Goal: Information Seeking & Learning: Learn about a topic

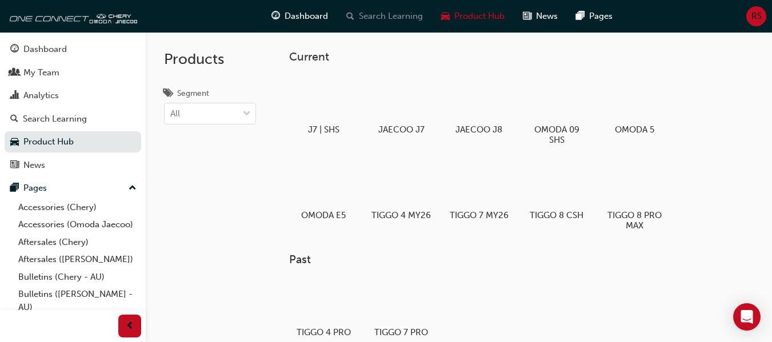
click at [387, 16] on span "Search Learning" at bounding box center [391, 16] width 64 height 13
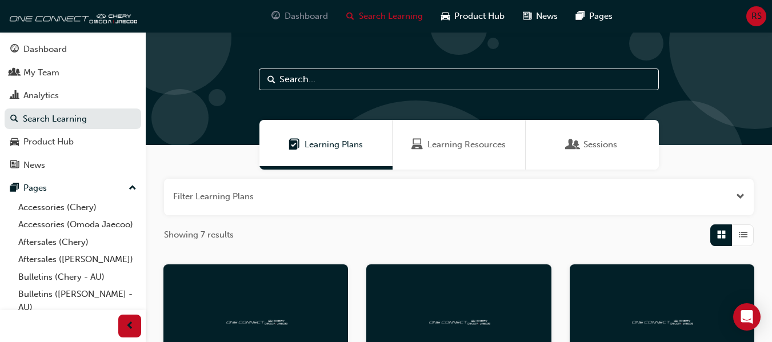
click at [296, 14] on span "Dashboard" at bounding box center [305, 16] width 43 height 13
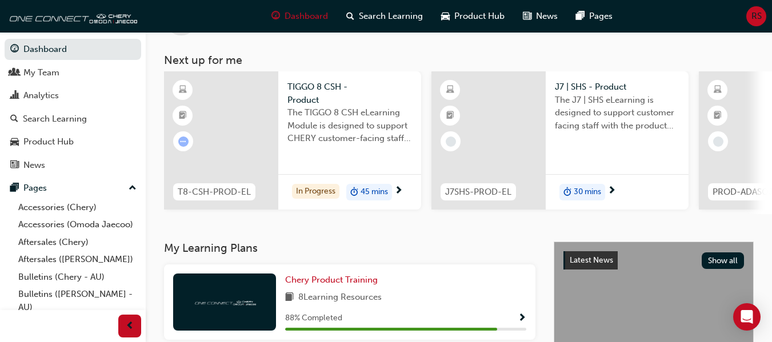
scroll to position [114, 0]
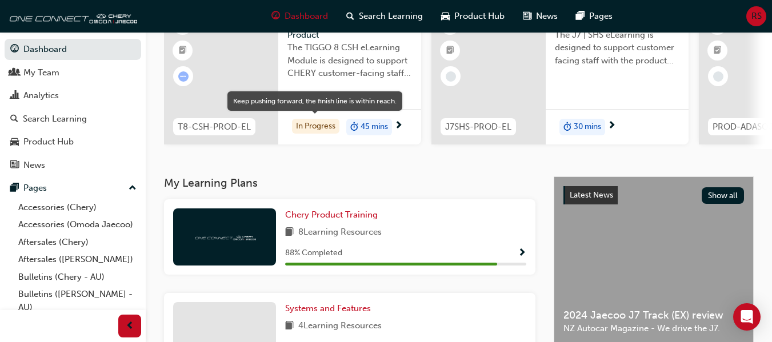
click at [315, 127] on div "In Progress" at bounding box center [315, 126] width 47 height 15
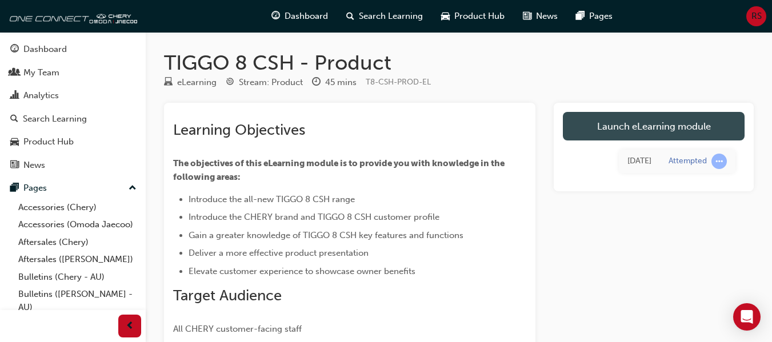
click at [635, 125] on link "Launch eLearning module" at bounding box center [654, 126] width 182 height 29
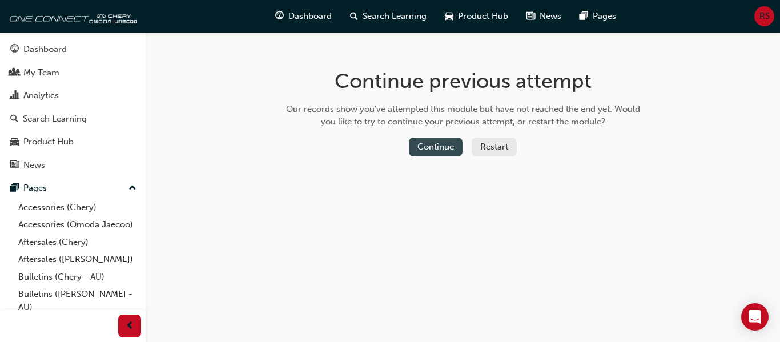
click at [441, 146] on button "Continue" at bounding box center [436, 147] width 54 height 19
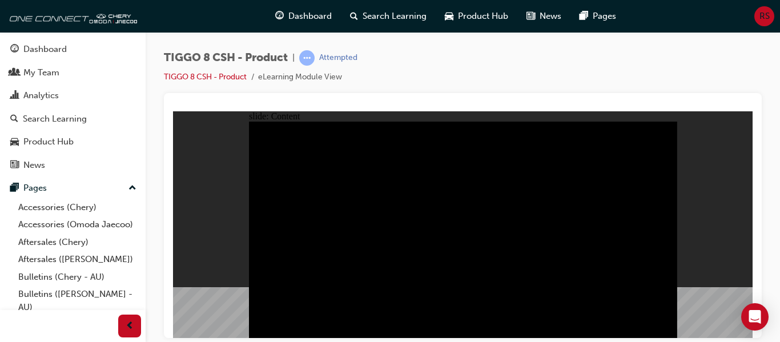
click at [755, 315] on icon "Open Intercom Messenger" at bounding box center [754, 317] width 13 height 15
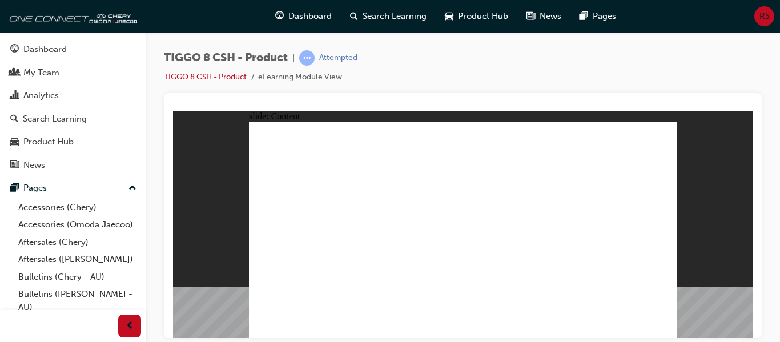
drag, startPoint x: 563, startPoint y: 271, endPoint x: 583, endPoint y: 218, distance: 57.0
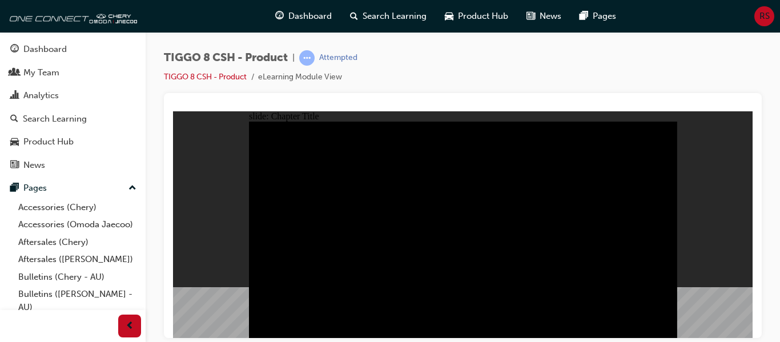
radio input "true"
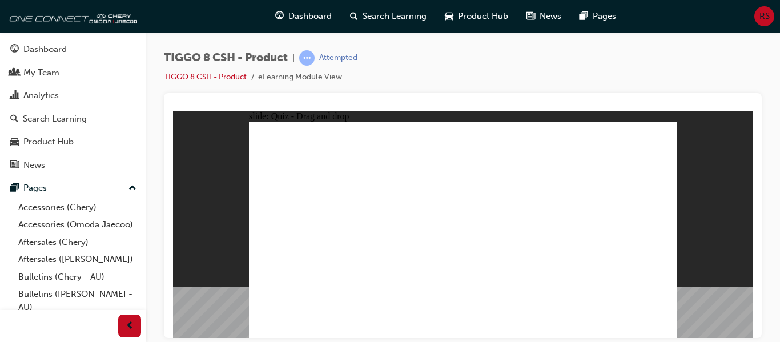
drag, startPoint x: 575, startPoint y: 185, endPoint x: 620, endPoint y: 239, distance: 70.1
drag, startPoint x: 488, startPoint y: 185, endPoint x: 460, endPoint y: 240, distance: 61.3
drag, startPoint x: 537, startPoint y: 141, endPoint x: 378, endPoint y: 238, distance: 186.6
drag, startPoint x: 619, startPoint y: 137, endPoint x: 302, endPoint y: 226, distance: 329.3
drag, startPoint x: 448, startPoint y: 135, endPoint x: 543, endPoint y: 237, distance: 139.4
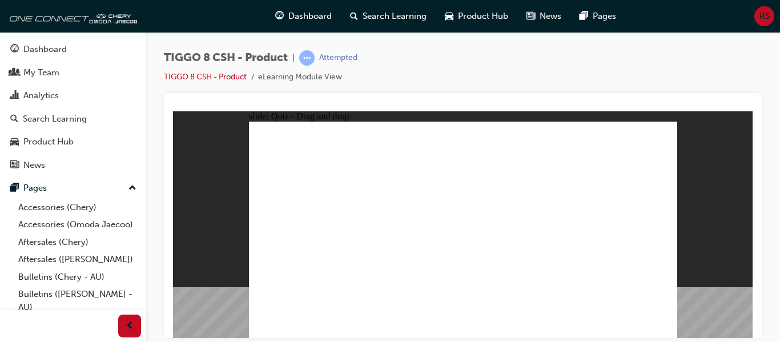
checkbox input "true"
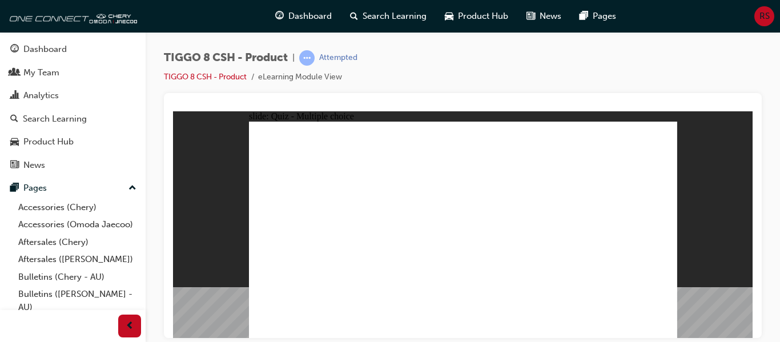
radio input "true"
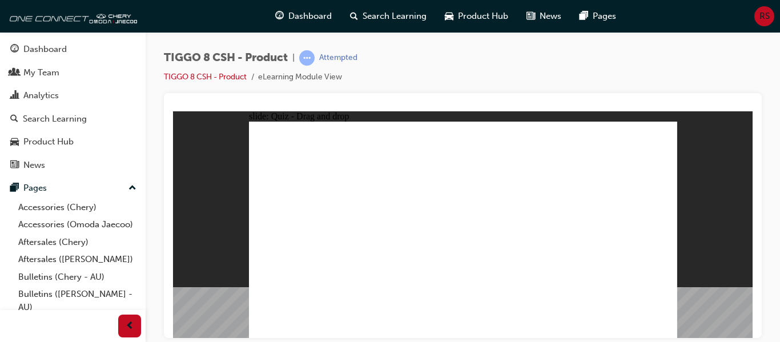
drag, startPoint x: 457, startPoint y: 142, endPoint x: 480, endPoint y: 243, distance: 103.5
drag, startPoint x: 463, startPoint y: 156, endPoint x: 481, endPoint y: 258, distance: 102.7
drag, startPoint x: 541, startPoint y: 156, endPoint x: 492, endPoint y: 257, distance: 112.1
drag, startPoint x: 612, startPoint y: 141, endPoint x: 551, endPoint y: 260, distance: 134.6
drag, startPoint x: 612, startPoint y: 155, endPoint x: 552, endPoint y: 273, distance: 132.8
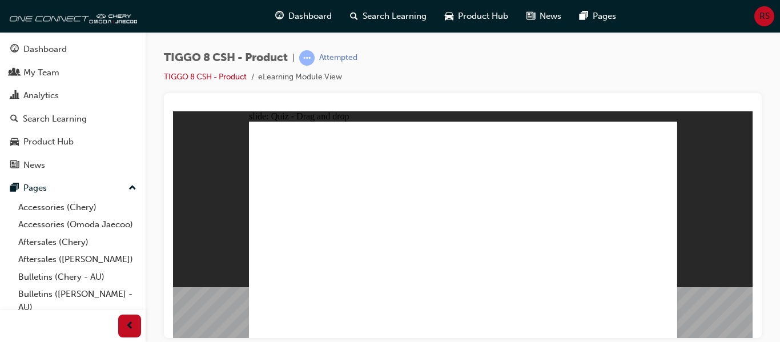
drag, startPoint x: 535, startPoint y: 142, endPoint x: 608, endPoint y: 188, distance: 86.0
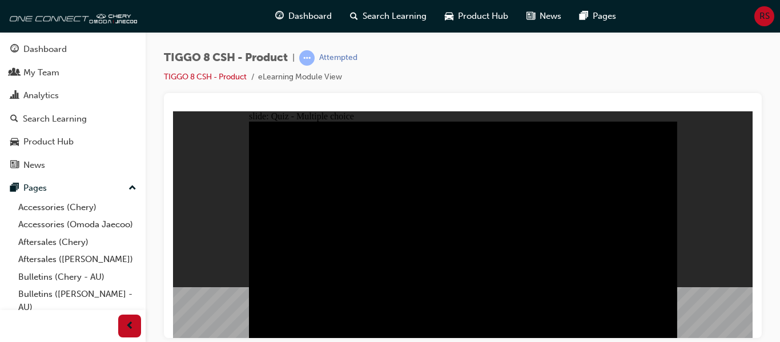
radio input "true"
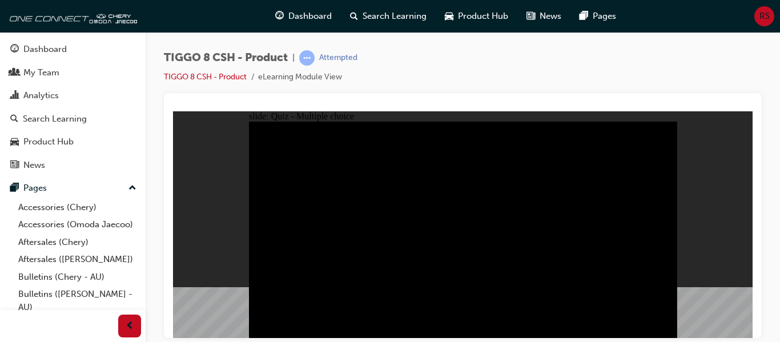
radio input "true"
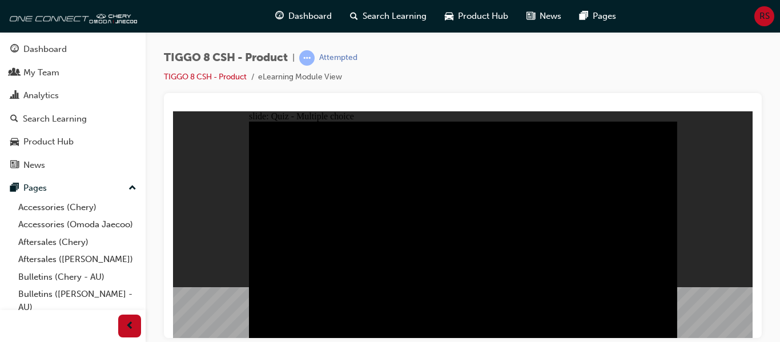
checkbox input "true"
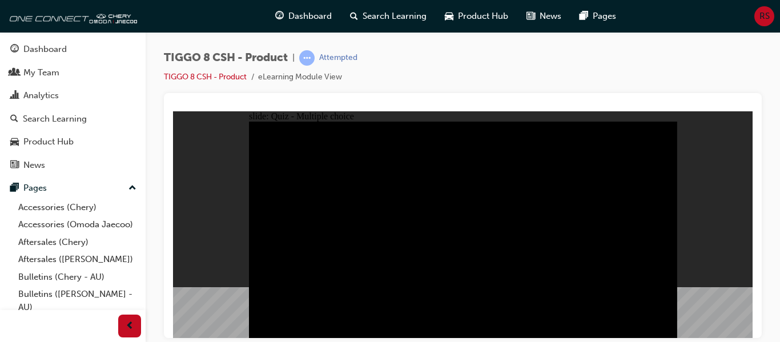
checkbox input "true"
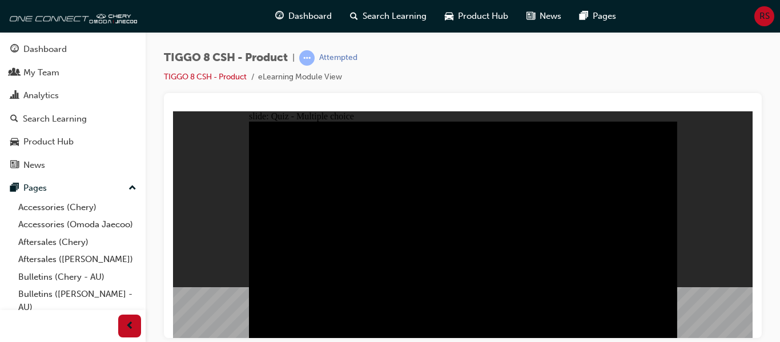
checkbox input "true"
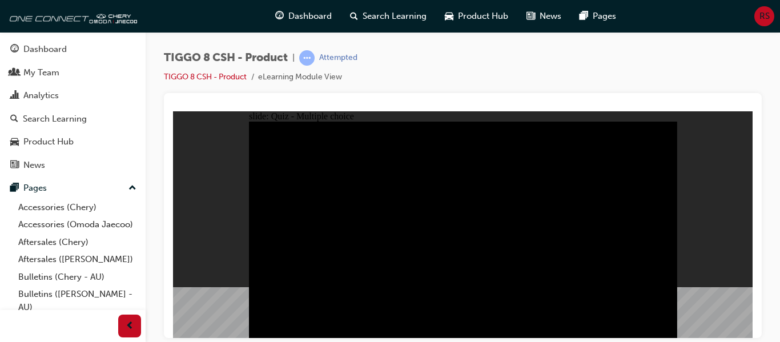
checkbox input "true"
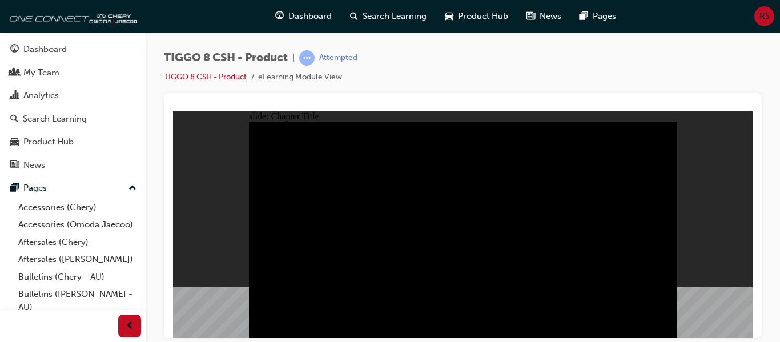
radio input "true"
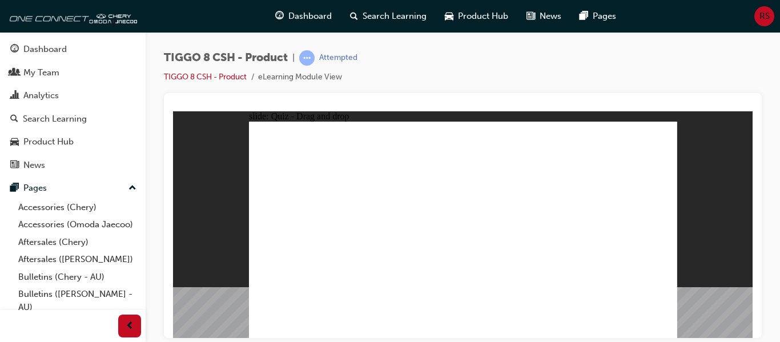
drag, startPoint x: 577, startPoint y: 183, endPoint x: 625, endPoint y: 235, distance: 71.5
drag, startPoint x: 620, startPoint y: 141, endPoint x: 295, endPoint y: 238, distance: 339.3
drag, startPoint x: 443, startPoint y: 137, endPoint x: 542, endPoint y: 234, distance: 138.5
drag, startPoint x: 489, startPoint y: 180, endPoint x: 481, endPoint y: 207, distance: 27.9
drag, startPoint x: 519, startPoint y: 138, endPoint x: 367, endPoint y: 234, distance: 179.7
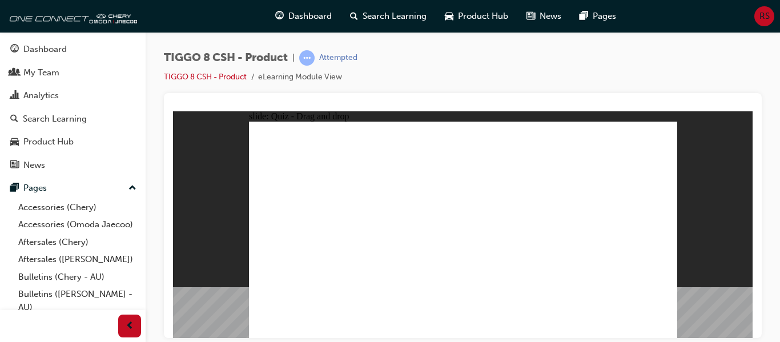
checkbox input "true"
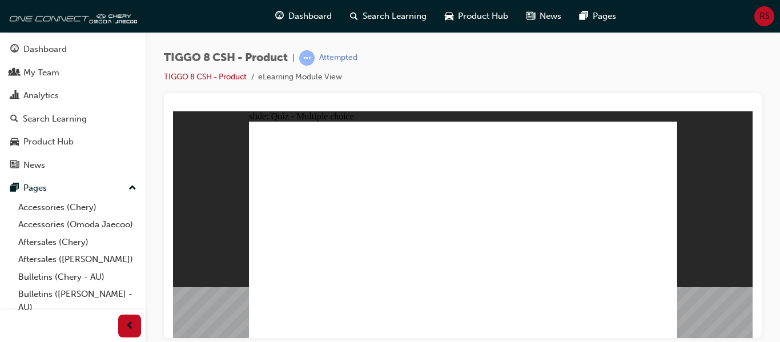
radio input "true"
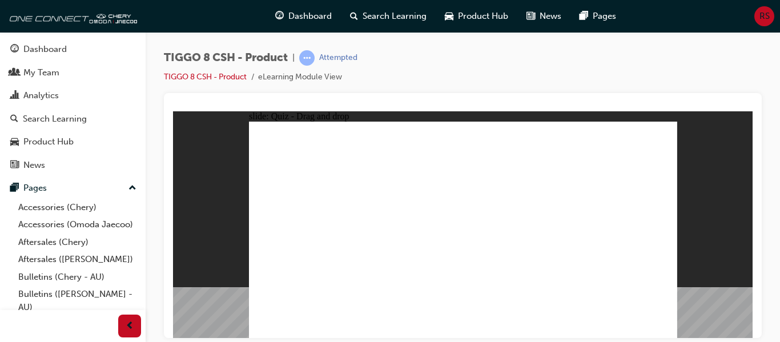
drag, startPoint x: 447, startPoint y: 156, endPoint x: 514, endPoint y: 216, distance: 90.6
drag, startPoint x: 525, startPoint y: 170, endPoint x: 509, endPoint y: 254, distance: 85.0
drag, startPoint x: 551, startPoint y: 157, endPoint x: 481, endPoint y: 262, distance: 125.6
drag, startPoint x: 619, startPoint y: 158, endPoint x: 545, endPoint y: 271, distance: 134.5
drag, startPoint x: 601, startPoint y: 136, endPoint x: 541, endPoint y: 279, distance: 154.9
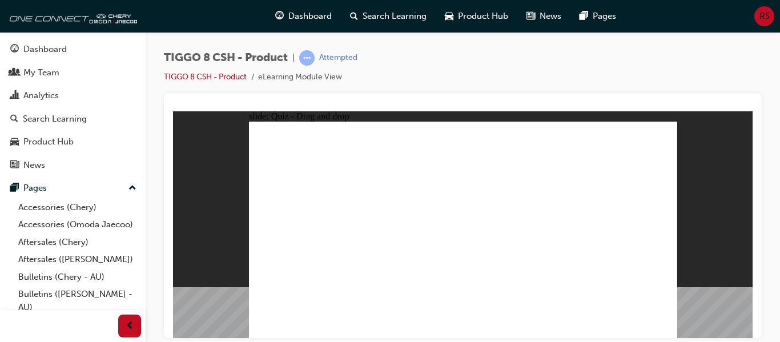
drag, startPoint x: 541, startPoint y: 145, endPoint x: 521, endPoint y: 236, distance: 94.0
drag, startPoint x: 476, startPoint y: 138, endPoint x: 493, endPoint y: 279, distance: 142.7
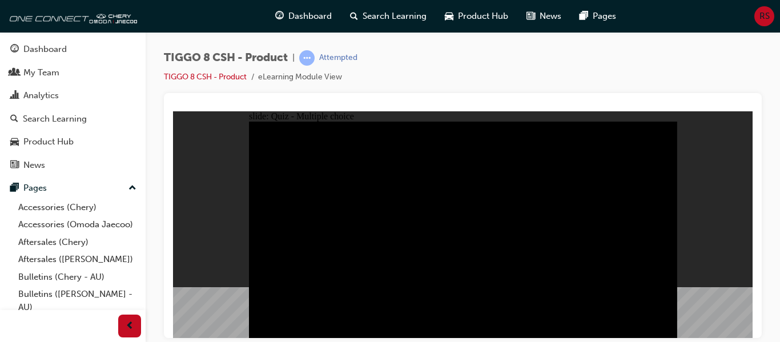
radio input "true"
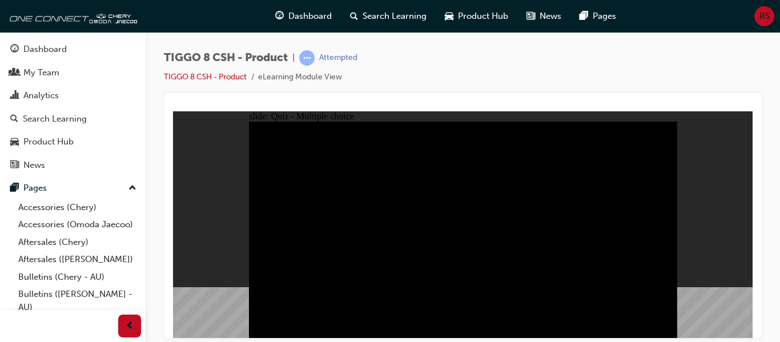
radio input "true"
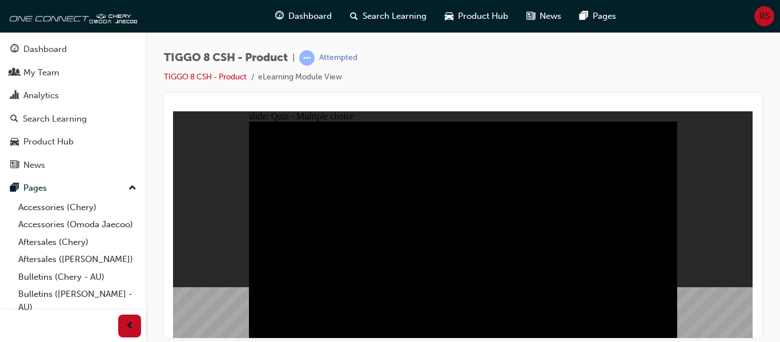
checkbox input "true"
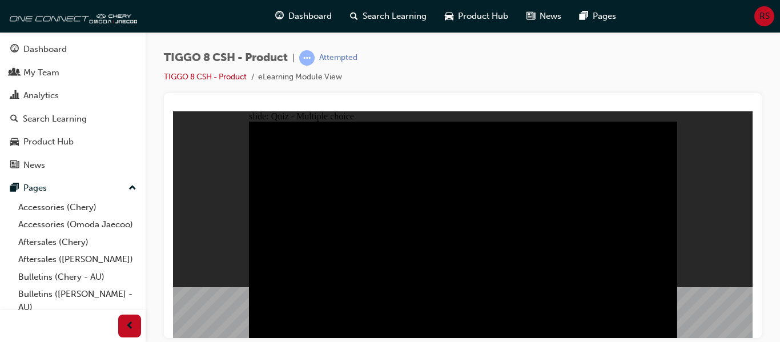
checkbox input "true"
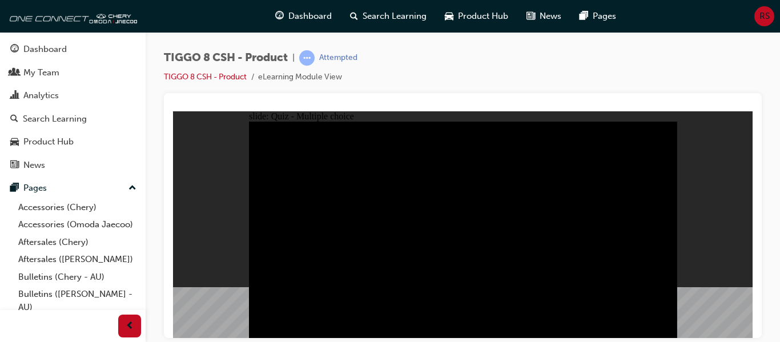
checkbox input "false"
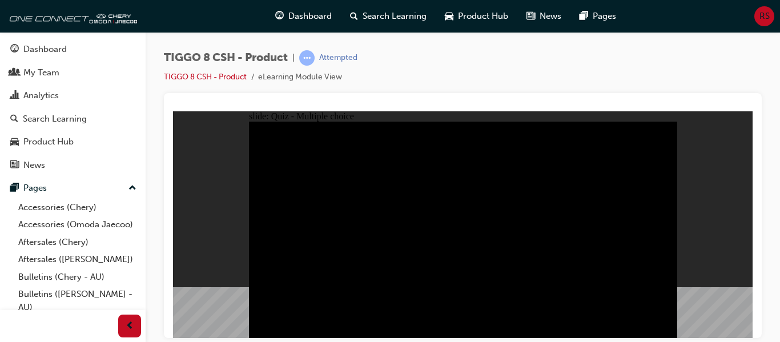
checkbox input "true"
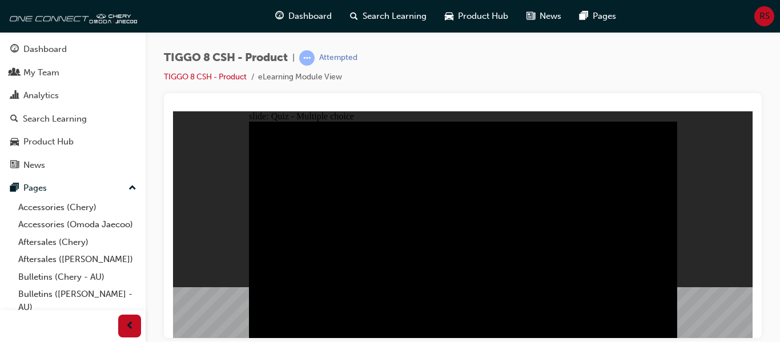
checkbox input "true"
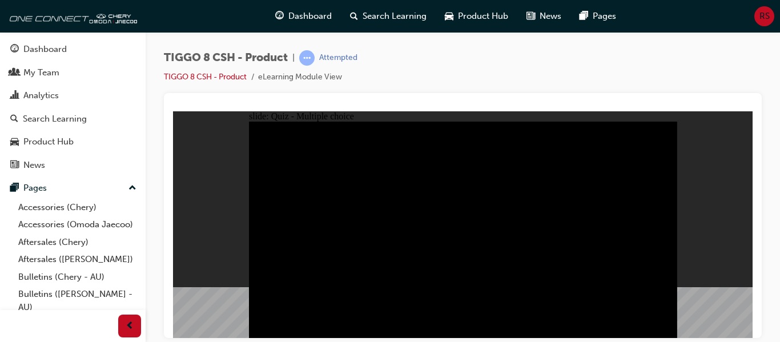
checkbox input "true"
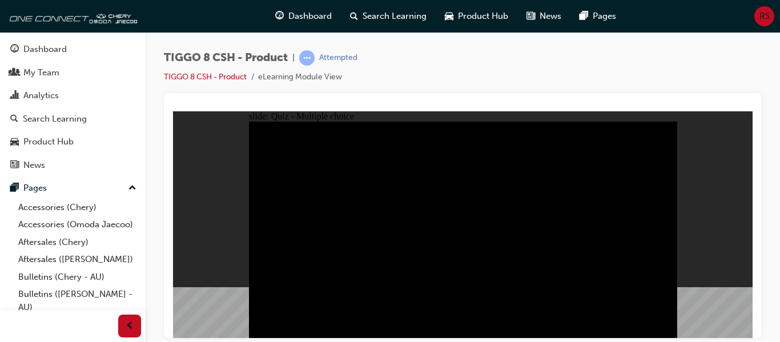
checkbox input "true"
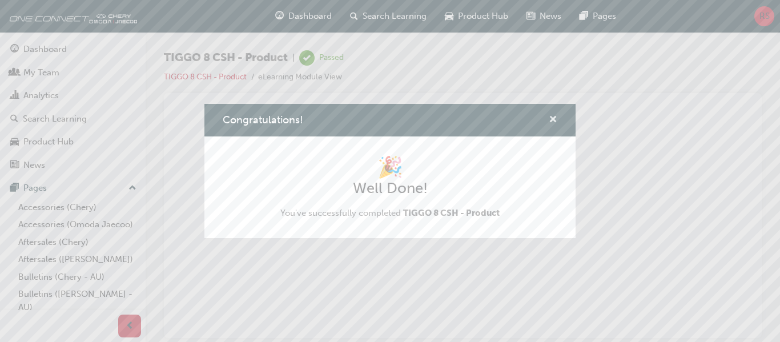
click at [553, 115] on span "cross-icon" at bounding box center [553, 120] width 9 height 10
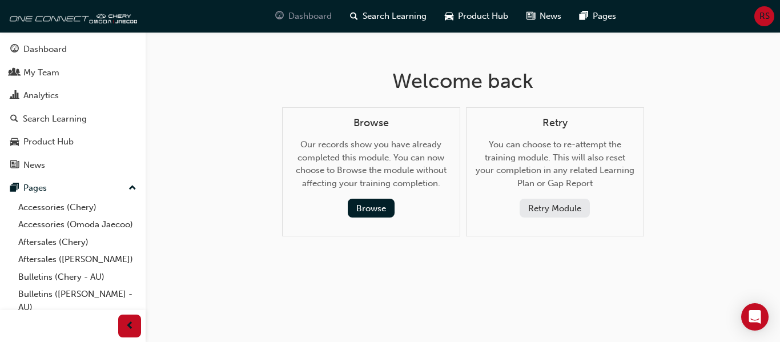
click at [308, 17] on span "Dashboard" at bounding box center [309, 16] width 43 height 13
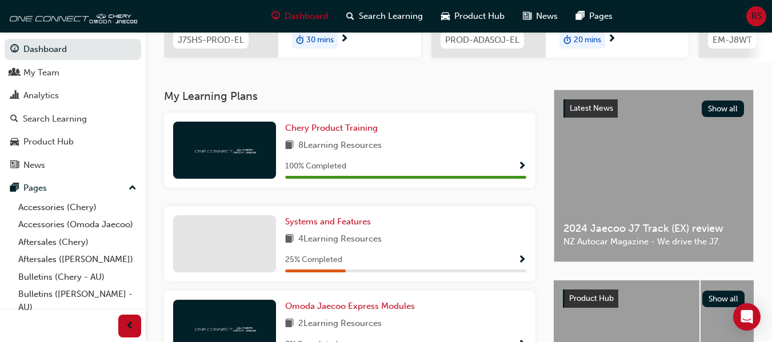
scroll to position [228, 0]
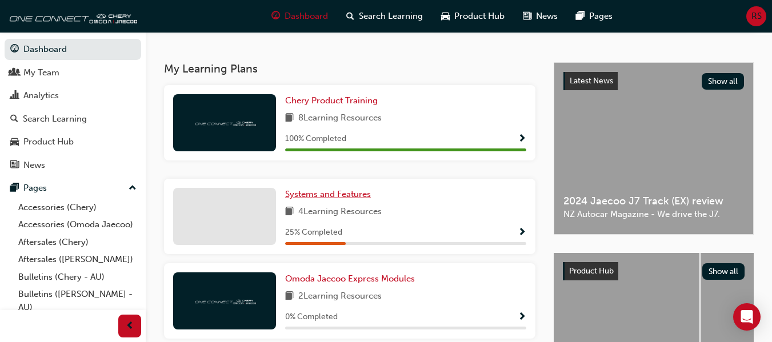
click at [343, 199] on span "Systems and Features" at bounding box center [328, 194] width 86 height 10
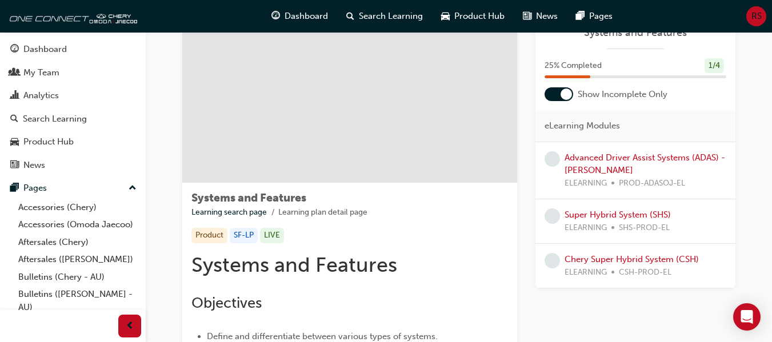
scroll to position [114, 0]
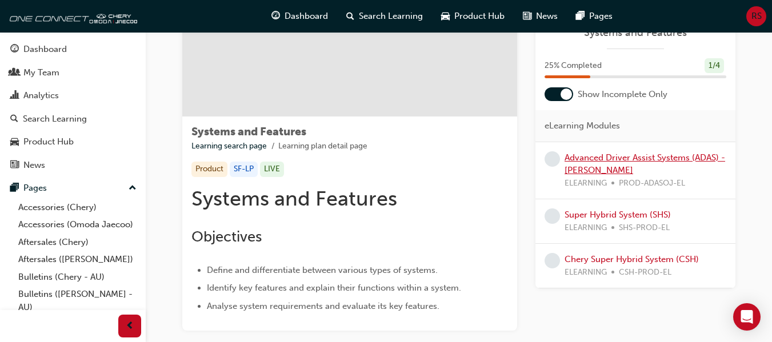
click at [607, 159] on link "Advanced Driver Assist Systems (ADAS) - [PERSON_NAME]" at bounding box center [644, 163] width 160 height 23
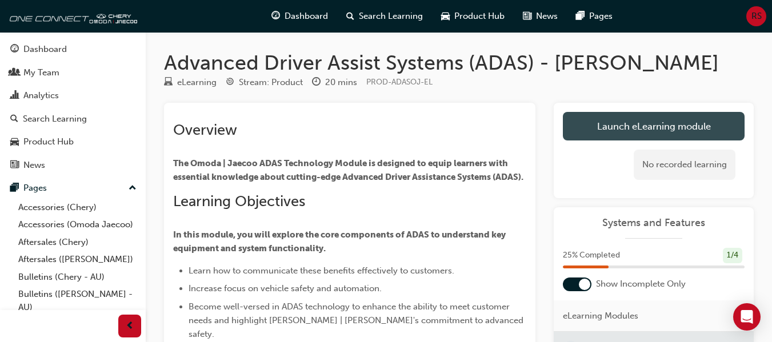
click at [638, 127] on link "Launch eLearning module" at bounding box center [654, 126] width 182 height 29
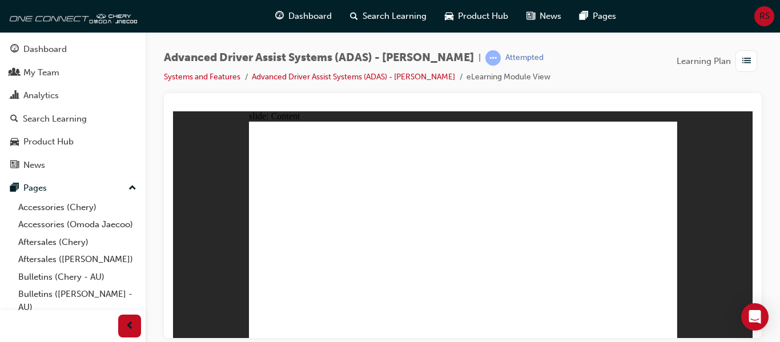
drag, startPoint x: 612, startPoint y: 288, endPoint x: 644, endPoint y: 314, distance: 41.0
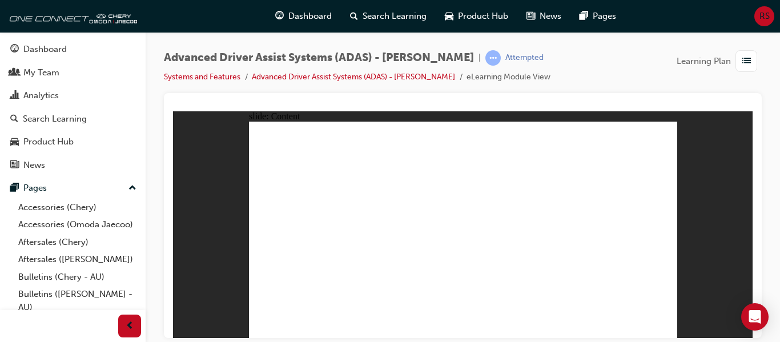
drag, startPoint x: 661, startPoint y: 326, endPoint x: 667, endPoint y: 316, distance: 11.5
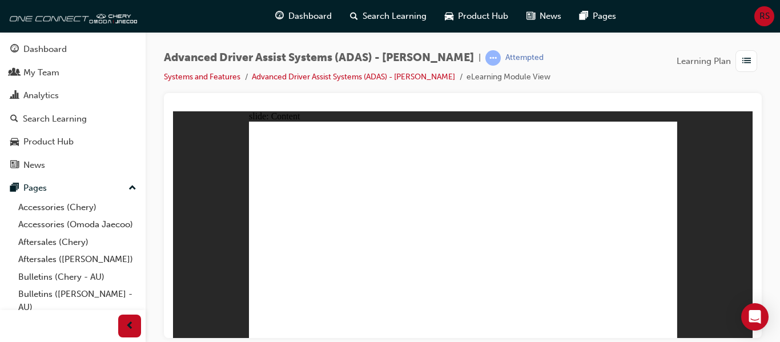
drag, startPoint x: 349, startPoint y: 192, endPoint x: 350, endPoint y: 147, distance: 45.1
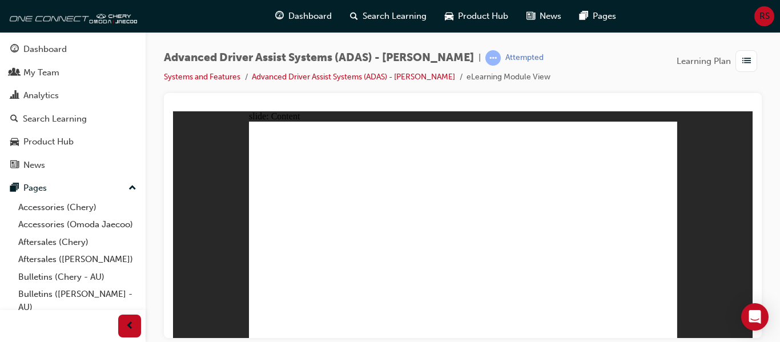
drag, startPoint x: 382, startPoint y: 184, endPoint x: 379, endPoint y: 176, distance: 8.0
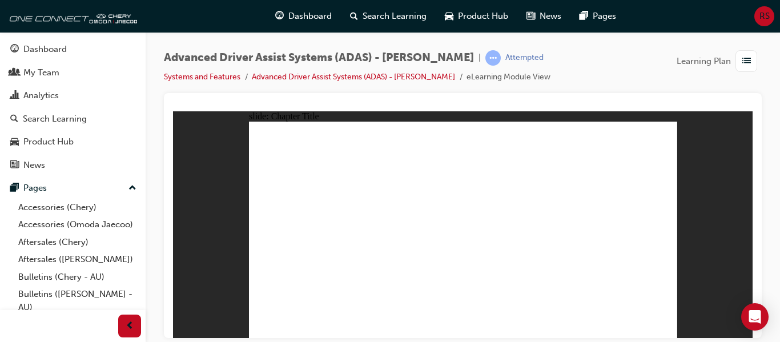
drag, startPoint x: 334, startPoint y: 292, endPoint x: 444, endPoint y: 148, distance: 181.6
drag, startPoint x: 469, startPoint y: 256, endPoint x: 587, endPoint y: 145, distance: 162.4
drag, startPoint x: 527, startPoint y: 290, endPoint x: 589, endPoint y: 167, distance: 137.2
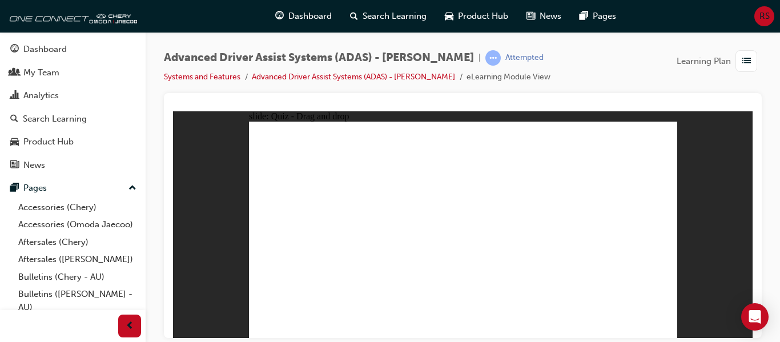
drag, startPoint x: 477, startPoint y: 288, endPoint x: 583, endPoint y: 177, distance: 153.9
checkbox input "true"
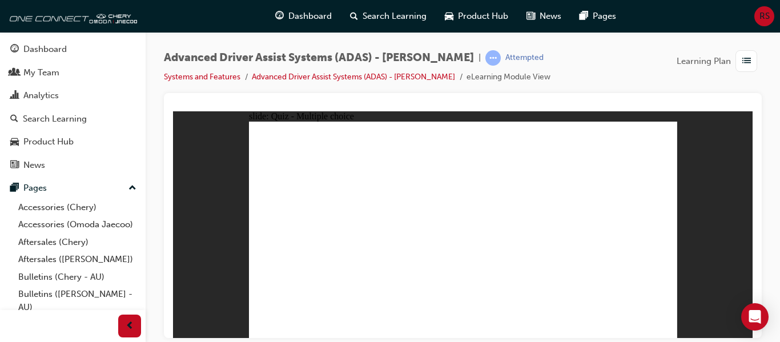
checkbox input "true"
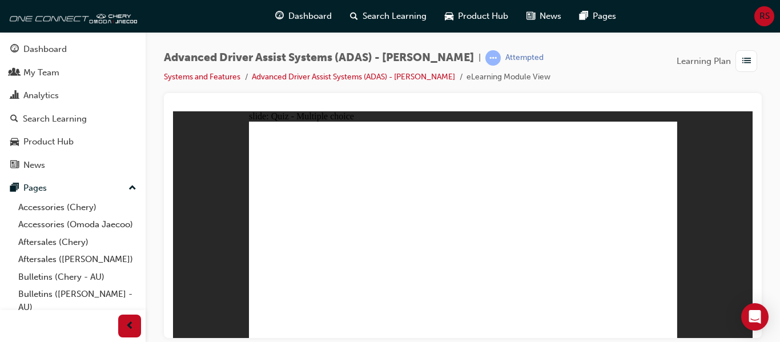
checkbox input "true"
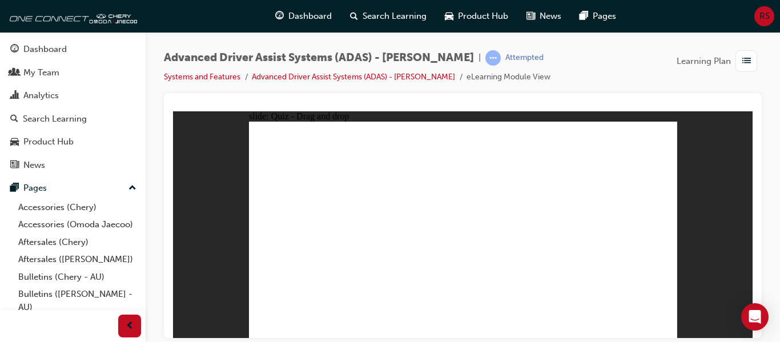
drag, startPoint x: 603, startPoint y: 140, endPoint x: 467, endPoint y: 256, distance: 178.7
drag, startPoint x: 563, startPoint y: 138, endPoint x: 406, endPoint y: 256, distance: 196.6
drag, startPoint x: 458, startPoint y: 139, endPoint x: 496, endPoint y: 254, distance: 120.5
drag, startPoint x: 512, startPoint y: 139, endPoint x: 542, endPoint y: 253, distance: 117.6
drag, startPoint x: 509, startPoint y: 158, endPoint x: 330, endPoint y: 258, distance: 205.6
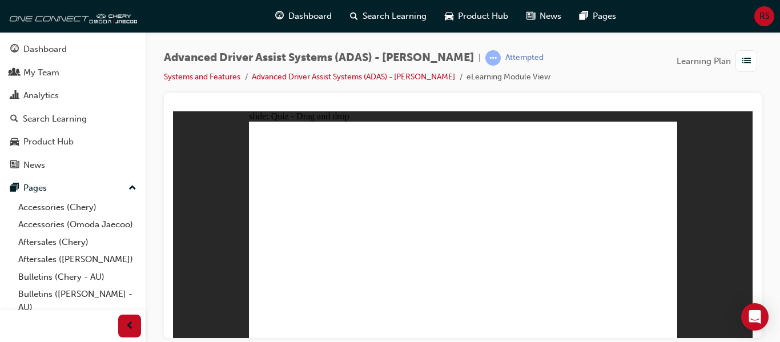
drag, startPoint x: 469, startPoint y: 154, endPoint x: 584, endPoint y: 240, distance: 143.5
drag, startPoint x: 561, startPoint y: 158, endPoint x: 371, endPoint y: 251, distance: 212.0
drag, startPoint x: 595, startPoint y: 156, endPoint x: 402, endPoint y: 254, distance: 216.1
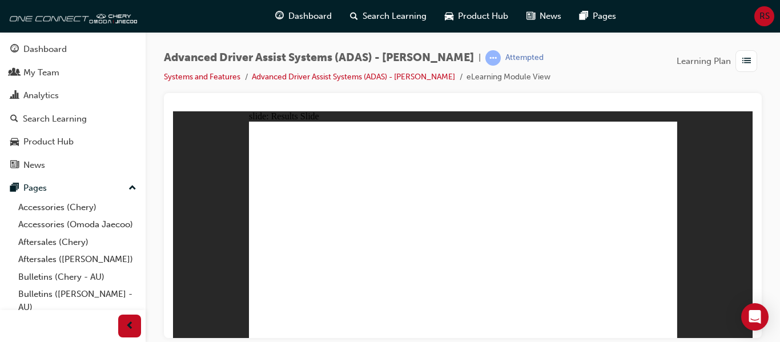
drag, startPoint x: 382, startPoint y: 264, endPoint x: 439, endPoint y: 153, distance: 124.9
drag, startPoint x: 476, startPoint y: 220, endPoint x: 591, endPoint y: 145, distance: 137.8
drag, startPoint x: 476, startPoint y: 287, endPoint x: 574, endPoint y: 155, distance: 164.2
drag, startPoint x: 539, startPoint y: 291, endPoint x: 588, endPoint y: 191, distance: 111.1
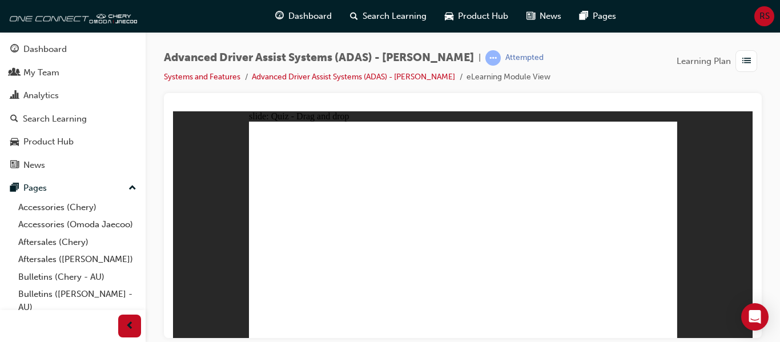
checkbox input "true"
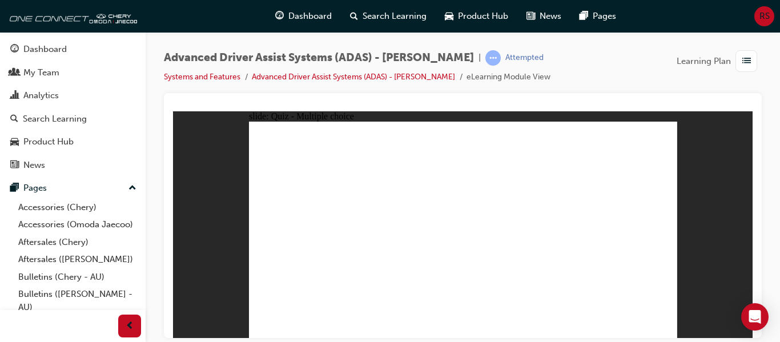
checkbox input "true"
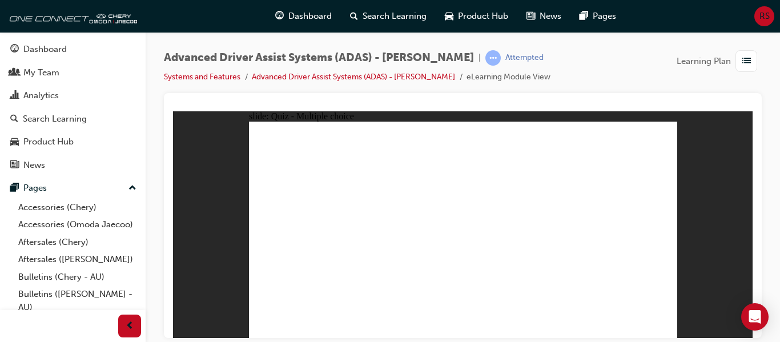
checkbox input "true"
drag, startPoint x: 426, startPoint y: 262, endPoint x: 408, endPoint y: 260, distance: 17.2
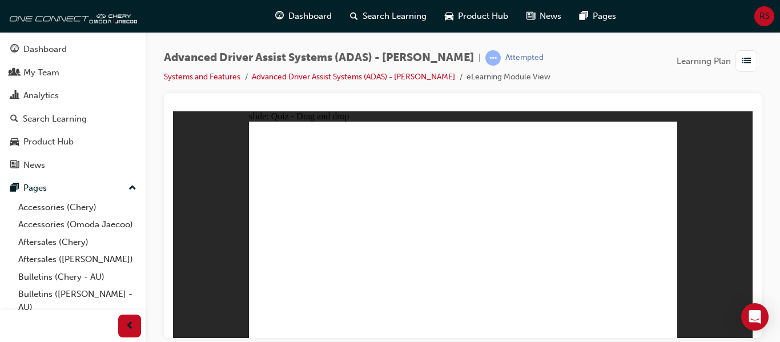
drag, startPoint x: 469, startPoint y: 141, endPoint x: 409, endPoint y: 260, distance: 133.1
drag, startPoint x: 458, startPoint y: 164, endPoint x: 322, endPoint y: 256, distance: 164.6
drag, startPoint x: 327, startPoint y: 254, endPoint x: 471, endPoint y: 256, distance: 144.5
drag, startPoint x: 291, startPoint y: 254, endPoint x: 503, endPoint y: 251, distance: 211.9
drag, startPoint x: 516, startPoint y: 159, endPoint x: 298, endPoint y: 259, distance: 240.0
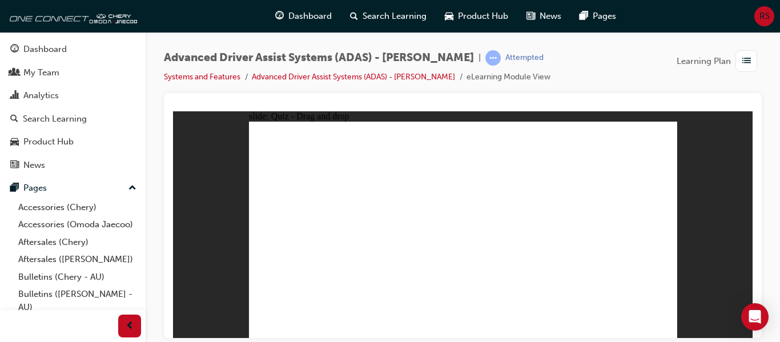
drag, startPoint x: 597, startPoint y: 155, endPoint x: 537, endPoint y: 253, distance: 115.1
drag, startPoint x: 552, startPoint y: 139, endPoint x: 324, endPoint y: 255, distance: 255.9
drag, startPoint x: 610, startPoint y: 139, endPoint x: 375, endPoint y: 253, distance: 261.6
drag, startPoint x: 555, startPoint y: 156, endPoint x: 399, endPoint y: 257, distance: 185.8
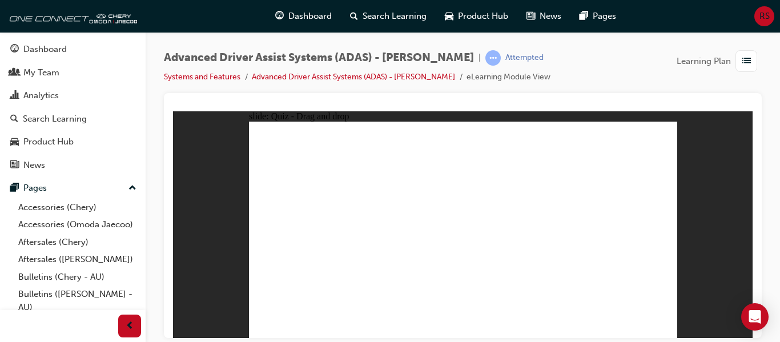
drag, startPoint x: 510, startPoint y: 139, endPoint x: 579, endPoint y: 255, distance: 134.7
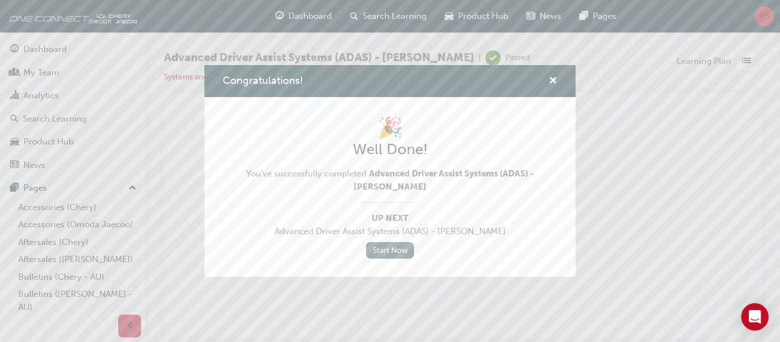
click at [390, 247] on link "Start Now" at bounding box center [390, 250] width 48 height 17
click at [382, 247] on link "Start Now" at bounding box center [390, 250] width 48 height 17
click at [554, 73] on div "Congratulations!" at bounding box center [389, 81] width 371 height 33
click at [555, 81] on span "cross-icon" at bounding box center [553, 82] width 9 height 10
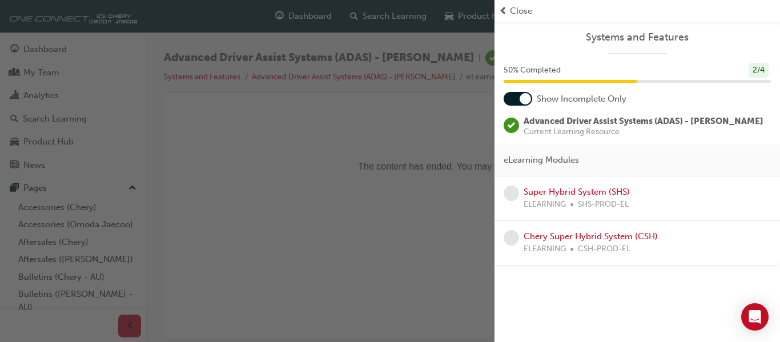
click at [555, 199] on span "ELEARNING" at bounding box center [545, 204] width 42 height 13
click at [561, 194] on link "Super Hybrid System (SHS)" at bounding box center [577, 192] width 106 height 10
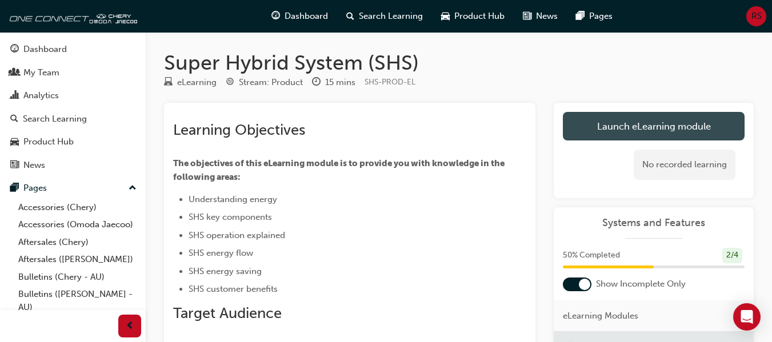
click at [612, 125] on link "Launch eLearning module" at bounding box center [654, 126] width 182 height 29
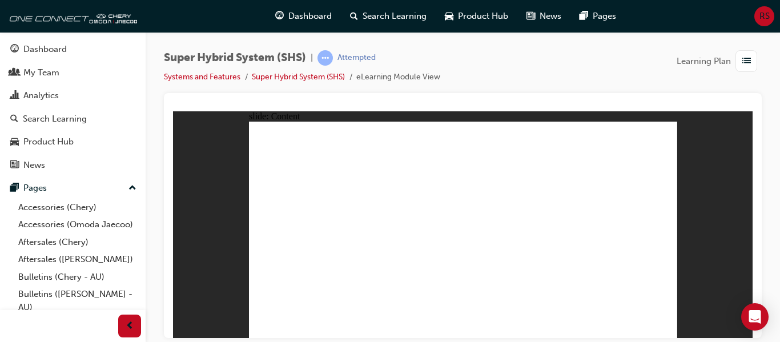
drag, startPoint x: 448, startPoint y: 271, endPoint x: 469, endPoint y: 265, distance: 22.0
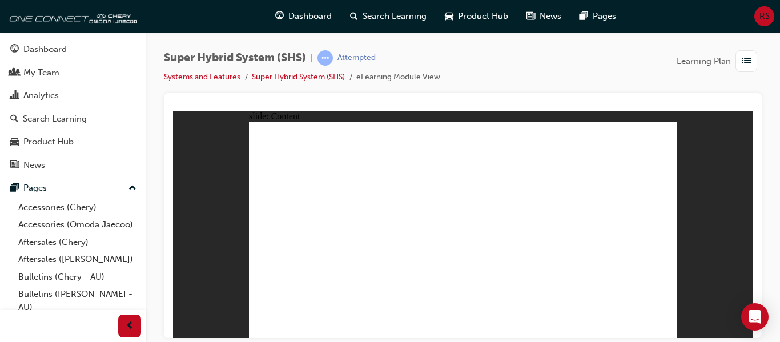
drag, startPoint x: 322, startPoint y: 259, endPoint x: 322, endPoint y: 272, distance: 13.1
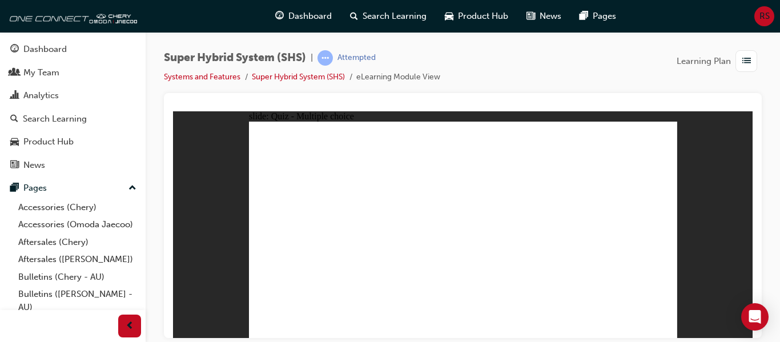
radio input "true"
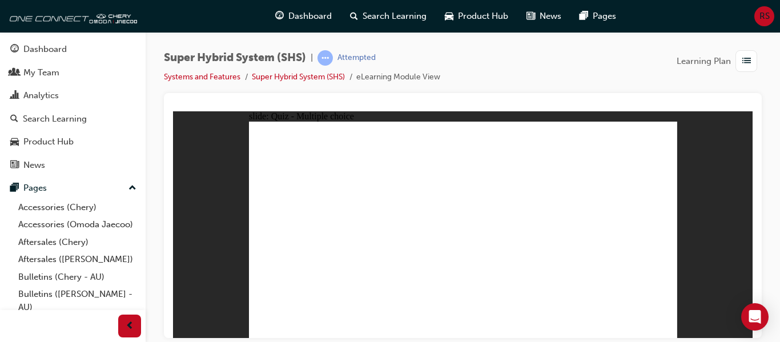
radio input "true"
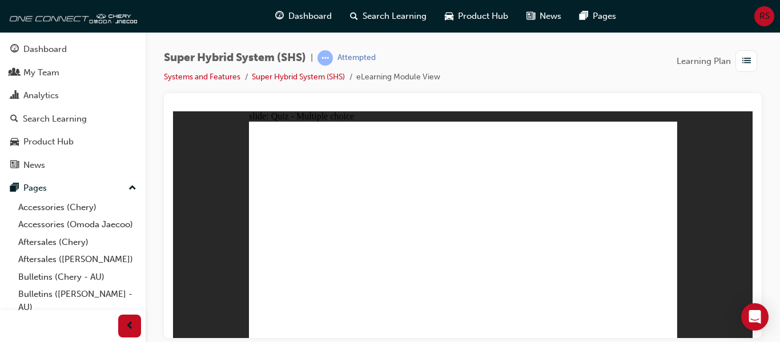
radio input "true"
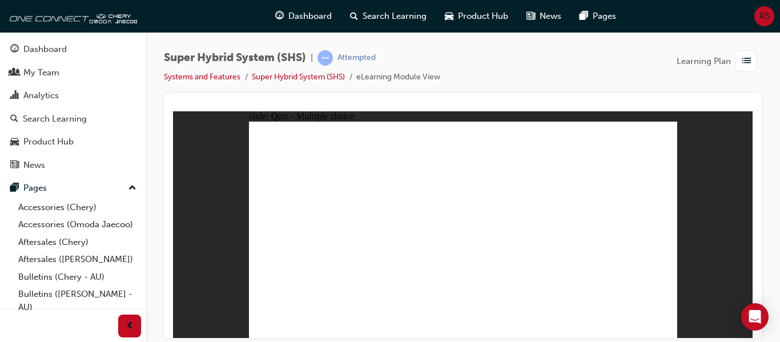
radio input "true"
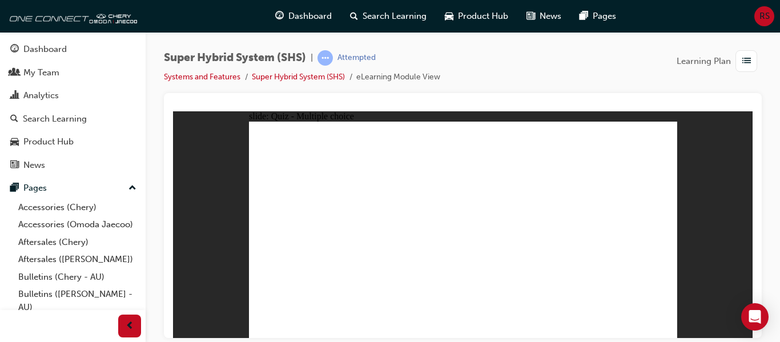
radio input "true"
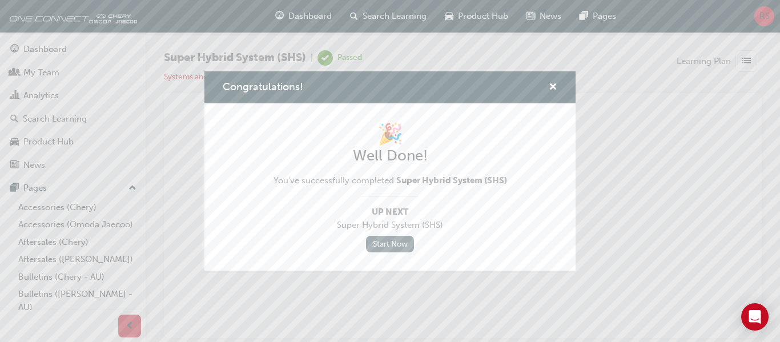
click at [386, 243] on link "Start Now" at bounding box center [390, 244] width 48 height 17
click at [552, 83] on span "cross-icon" at bounding box center [553, 88] width 9 height 10
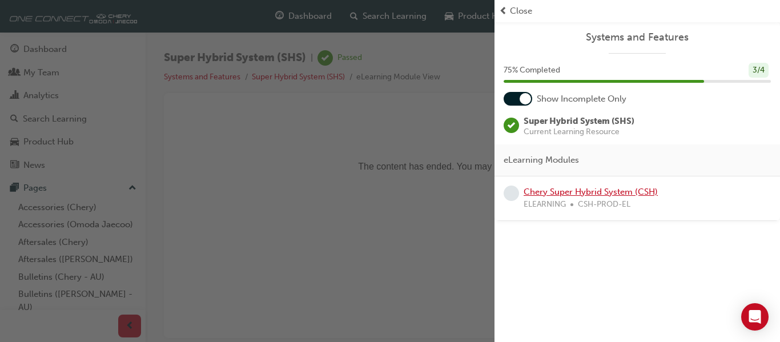
click at [565, 192] on link "Chery Super Hybrid System (CSH)" at bounding box center [591, 192] width 134 height 10
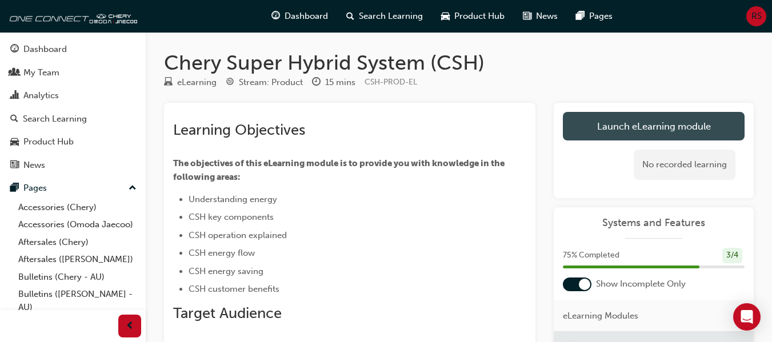
click at [617, 123] on link "Launch eLearning module" at bounding box center [654, 126] width 182 height 29
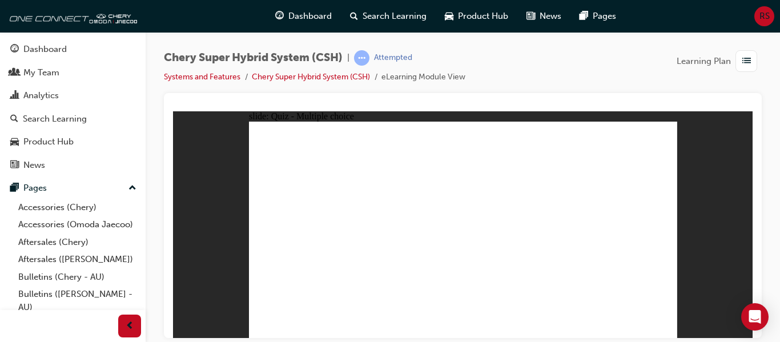
radio input "true"
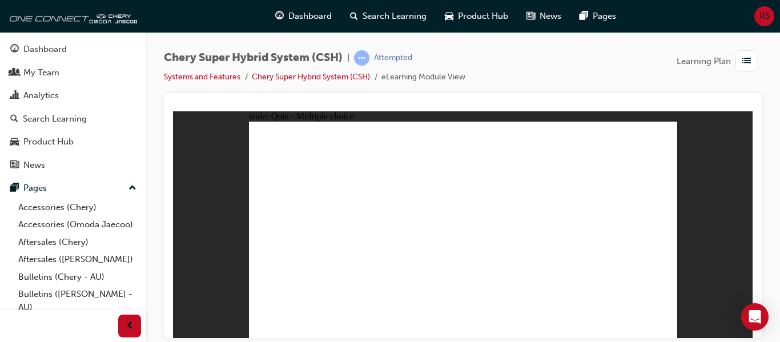
radio input "true"
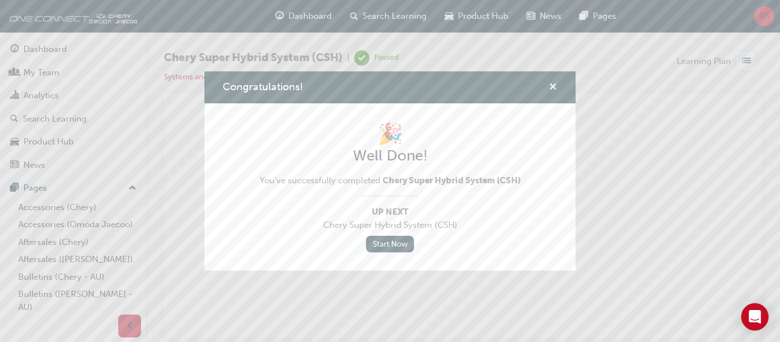
click at [550, 83] on span "cross-icon" at bounding box center [553, 88] width 9 height 10
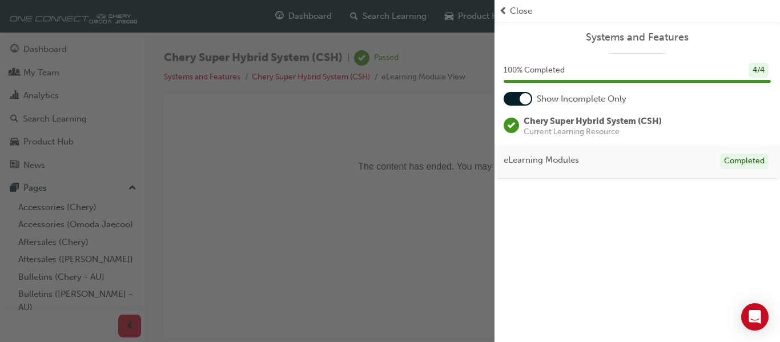
click at [329, 257] on div "button" at bounding box center [247, 171] width 495 height 342
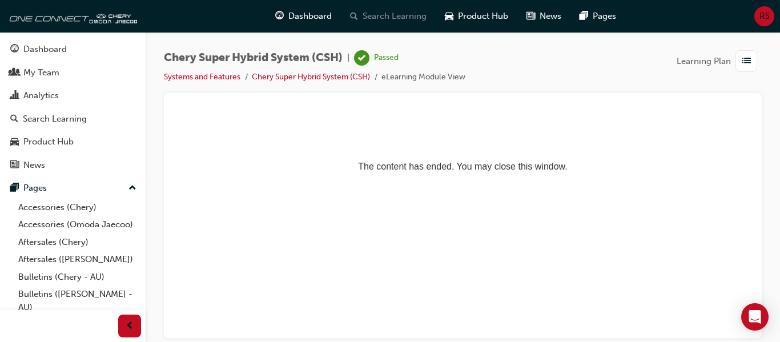
click at [395, 18] on span "Search Learning" at bounding box center [395, 16] width 64 height 13
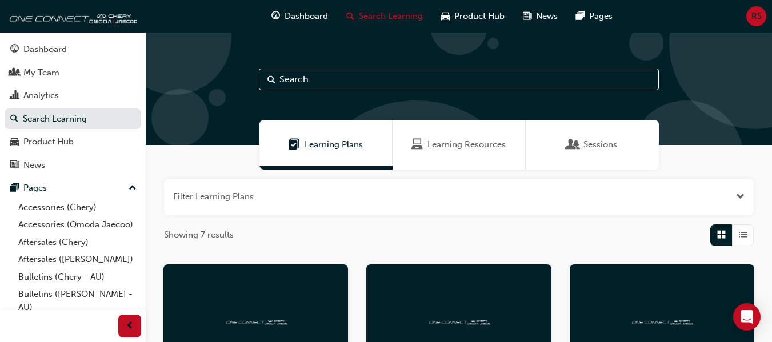
click at [459, 145] on span "Learning Resources" at bounding box center [466, 144] width 78 height 13
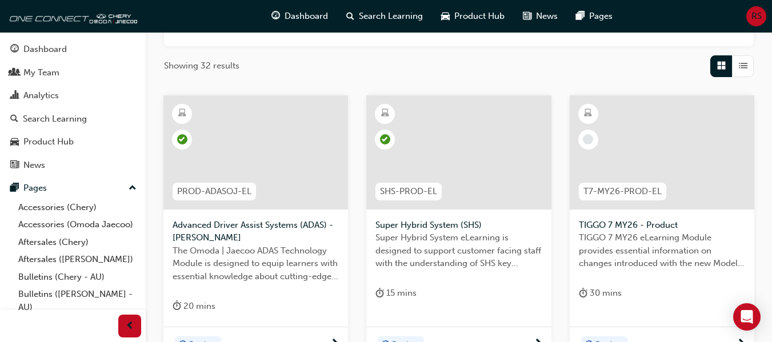
scroll to position [171, 0]
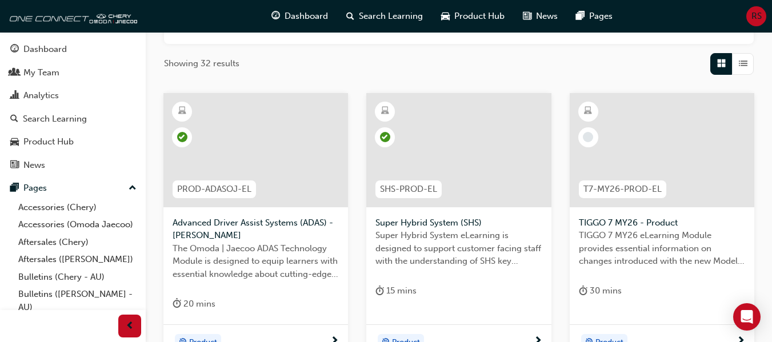
click at [635, 148] on div at bounding box center [661, 150] width 184 height 114
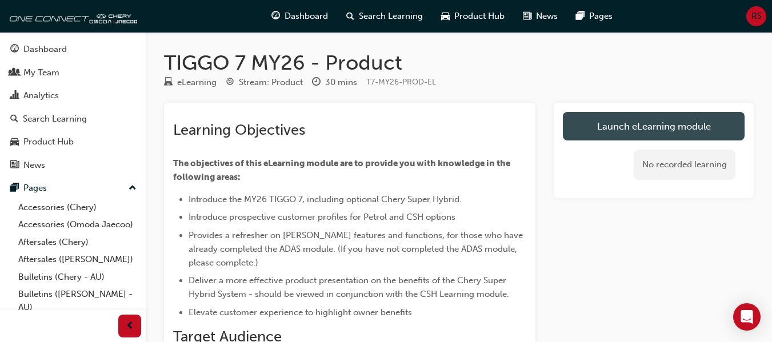
click at [611, 122] on link "Launch eLearning module" at bounding box center [654, 126] width 182 height 29
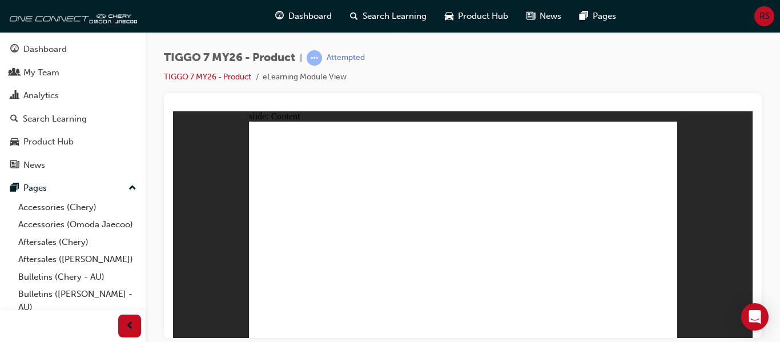
drag, startPoint x: 388, startPoint y: 210, endPoint x: 399, endPoint y: 206, distance: 11.9
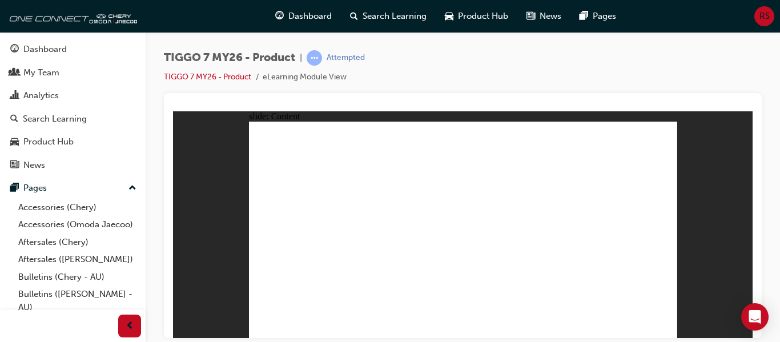
drag, startPoint x: 298, startPoint y: 213, endPoint x: 337, endPoint y: 207, distance: 39.3
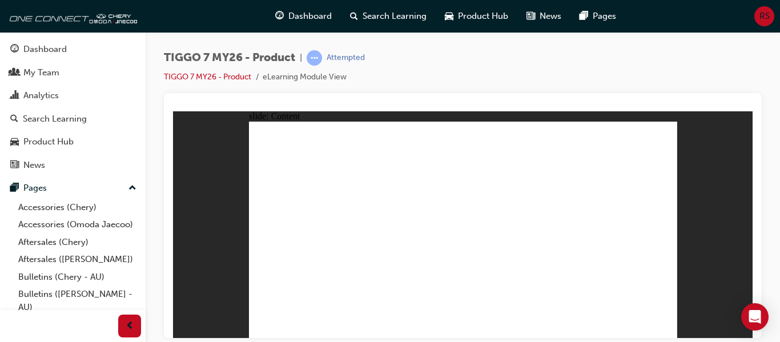
drag, startPoint x: 605, startPoint y: 210, endPoint x: 616, endPoint y: 210, distance: 10.9
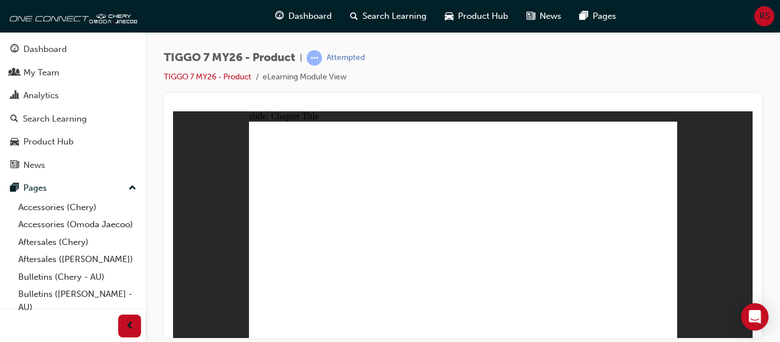
drag, startPoint x: 590, startPoint y: 284, endPoint x: 588, endPoint y: 256, distance: 27.5
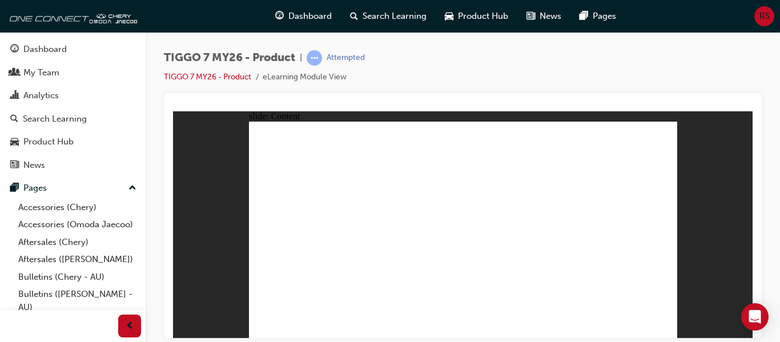
drag, startPoint x: 483, startPoint y: 259, endPoint x: 506, endPoint y: 176, distance: 85.5
drag, startPoint x: 504, startPoint y: 164, endPoint x: 588, endPoint y: 263, distance: 129.7
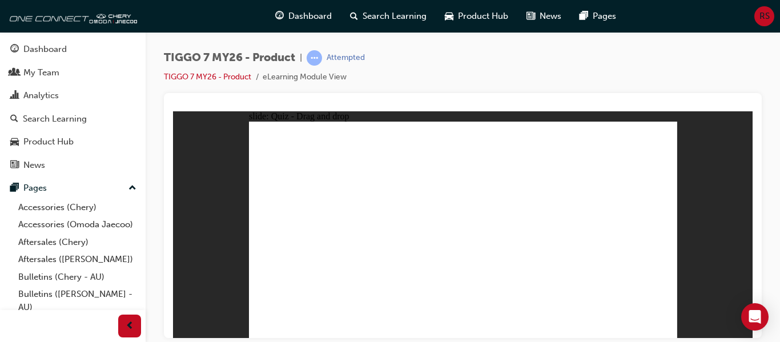
drag, startPoint x: 598, startPoint y: 139, endPoint x: 520, endPoint y: 240, distance: 127.5
drag, startPoint x: 576, startPoint y: 186, endPoint x: 295, endPoint y: 242, distance: 286.4
drag, startPoint x: 294, startPoint y: 236, endPoint x: 456, endPoint y: 238, distance: 162.8
drag, startPoint x: 488, startPoint y: 180, endPoint x: 299, endPoint y: 235, distance: 196.8
drag, startPoint x: 436, startPoint y: 141, endPoint x: 619, endPoint y: 244, distance: 210.0
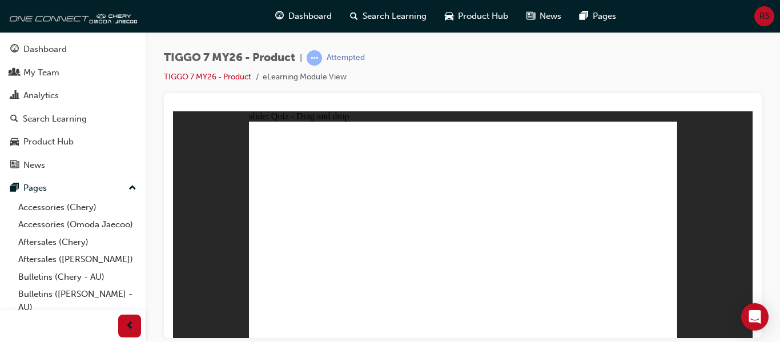
drag, startPoint x: 500, startPoint y: 160, endPoint x: 375, endPoint y: 239, distance: 148.3
drag, startPoint x: 636, startPoint y: 298, endPoint x: 640, endPoint y: 303, distance: 6.9
drag, startPoint x: 544, startPoint y: 163, endPoint x: 477, endPoint y: 250, distance: 109.1
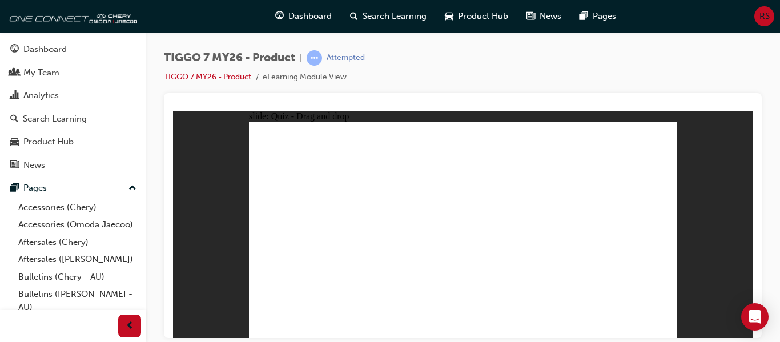
drag, startPoint x: 451, startPoint y: 163, endPoint x: 466, endPoint y: 266, distance: 104.4
drag, startPoint x: 590, startPoint y: 203, endPoint x: 481, endPoint y: 299, distance: 145.3
drag, startPoint x: 487, startPoint y: 280, endPoint x: 313, endPoint y: 260, distance: 174.8
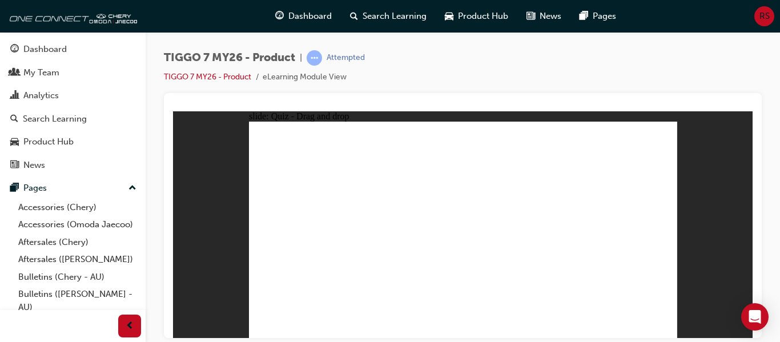
drag, startPoint x: 455, startPoint y: 138, endPoint x: 468, endPoint y: 256, distance: 119.0
drag, startPoint x: 496, startPoint y: 141, endPoint x: 499, endPoint y: 259, distance: 117.7
drag, startPoint x: 534, startPoint y: 140, endPoint x: 284, endPoint y: 255, distance: 275.5
drag, startPoint x: 579, startPoint y: 139, endPoint x: 329, endPoint y: 254, distance: 275.2
drag, startPoint x: 645, startPoint y: 142, endPoint x: 374, endPoint y: 258, distance: 294.5
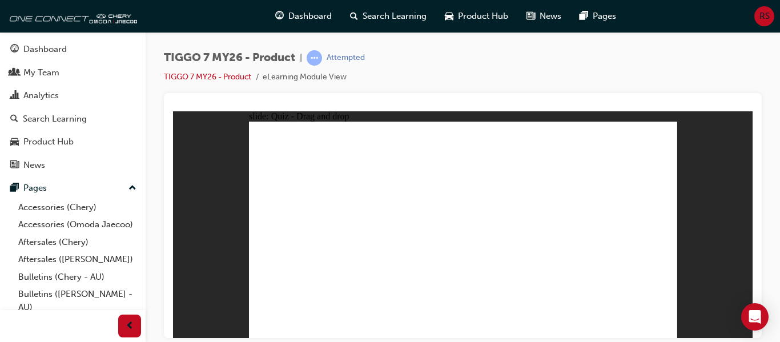
drag, startPoint x: 639, startPoint y: 157, endPoint x: 540, endPoint y: 255, distance: 139.3
drag, startPoint x: 599, startPoint y: 176, endPoint x: 407, endPoint y: 255, distance: 208.0
drag, startPoint x: 589, startPoint y: 158, endPoint x: 287, endPoint y: 266, distance: 321.4
drag, startPoint x: 547, startPoint y: 175, endPoint x: 579, endPoint y: 251, distance: 82.9
drag, startPoint x: 502, startPoint y: 176, endPoint x: 327, endPoint y: 266, distance: 196.9
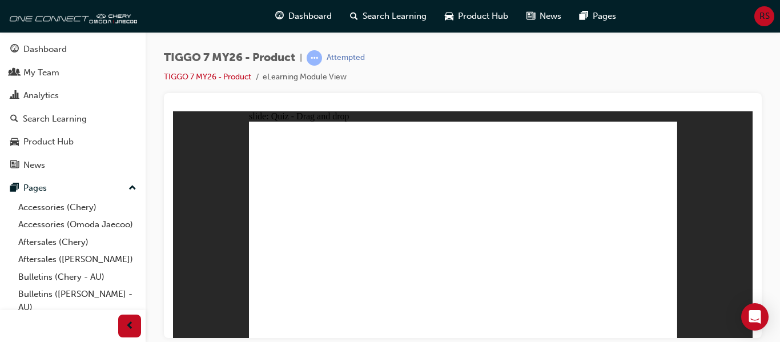
drag, startPoint x: 492, startPoint y: 155, endPoint x: 464, endPoint y: 259, distance: 107.8
drag, startPoint x: 453, startPoint y: 161, endPoint x: 367, endPoint y: 266, distance: 135.9
drag, startPoint x: 540, startPoint y: 157, endPoint x: 407, endPoint y: 258, distance: 167.6
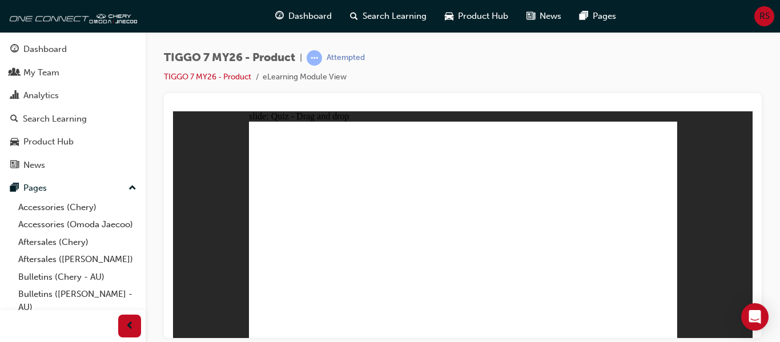
drag, startPoint x: 467, startPoint y: 154, endPoint x: 506, endPoint y: 247, distance: 101.1
drag, startPoint x: 555, startPoint y: 154, endPoint x: 525, endPoint y: 247, distance: 98.3
drag, startPoint x: 633, startPoint y: 151, endPoint x: 344, endPoint y: 219, distance: 297.6
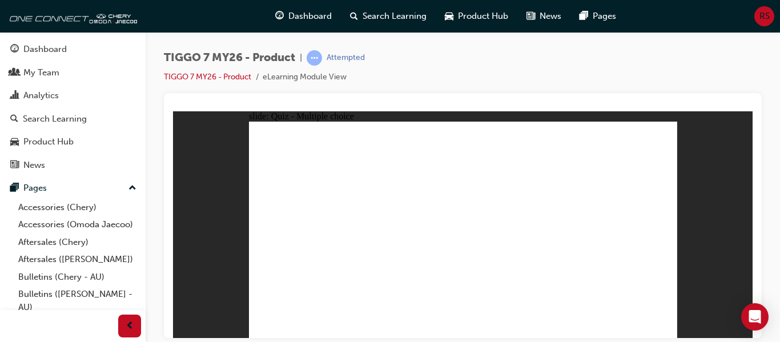
radio input "true"
drag, startPoint x: 464, startPoint y: 140, endPoint x: 484, endPoint y: 251, distance: 113.1
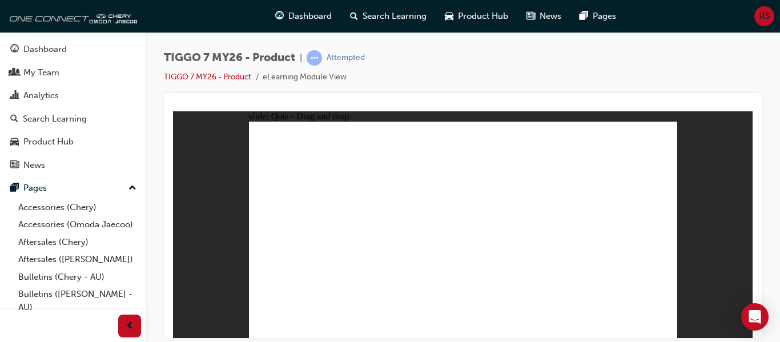
drag, startPoint x: 464, startPoint y: 156, endPoint x: 495, endPoint y: 257, distance: 105.3
drag, startPoint x: 520, startPoint y: 138, endPoint x: 466, endPoint y: 255, distance: 129.3
drag, startPoint x: 540, startPoint y: 155, endPoint x: 549, endPoint y: 259, distance: 103.8
drag, startPoint x: 524, startPoint y: 209, endPoint x: 479, endPoint y: 270, distance: 75.5
drag, startPoint x: 595, startPoint y: 155, endPoint x: 537, endPoint y: 266, distance: 125.2
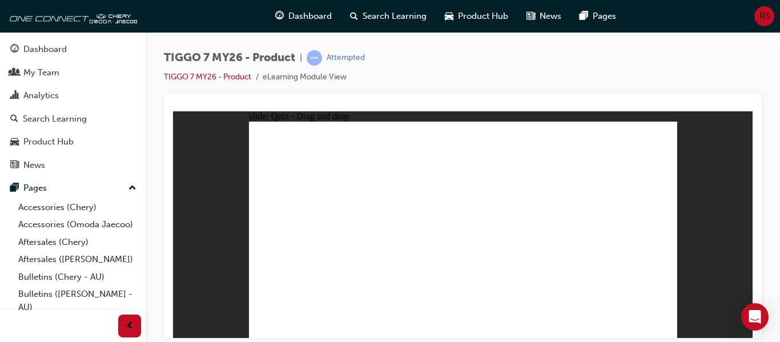
drag, startPoint x: 596, startPoint y: 140, endPoint x: 537, endPoint y: 286, distance: 157.1
radio input "true"
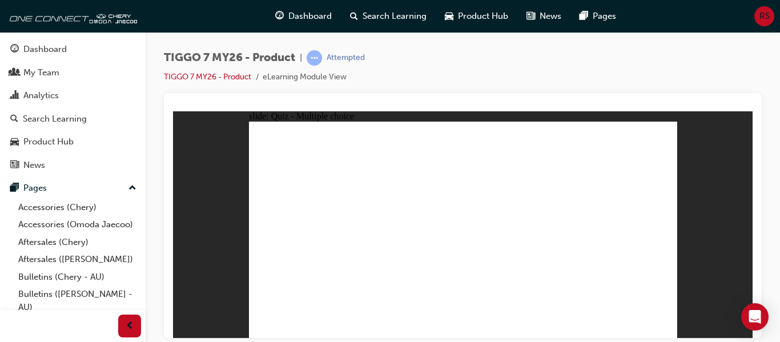
drag, startPoint x: 584, startPoint y: 186, endPoint x: 631, endPoint y: 243, distance: 73.8
drag, startPoint x: 537, startPoint y: 136, endPoint x: 382, endPoint y: 235, distance: 183.9
drag, startPoint x: 449, startPoint y: 145, endPoint x: 544, endPoint y: 248, distance: 139.9
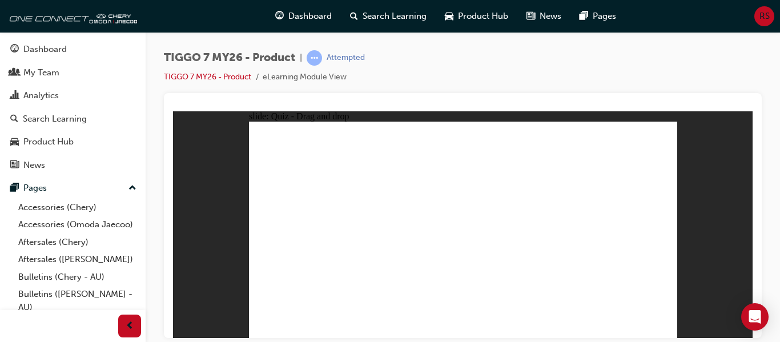
drag, startPoint x: 615, startPoint y: 146, endPoint x: 453, endPoint y: 246, distance: 190.8
drag, startPoint x: 481, startPoint y: 183, endPoint x: 283, endPoint y: 239, distance: 206.1
drag, startPoint x: 533, startPoint y: 199, endPoint x: 535, endPoint y: 149, distance: 49.7
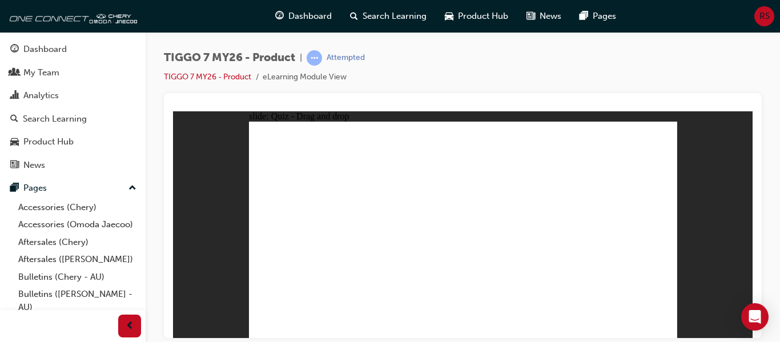
radio input "true"
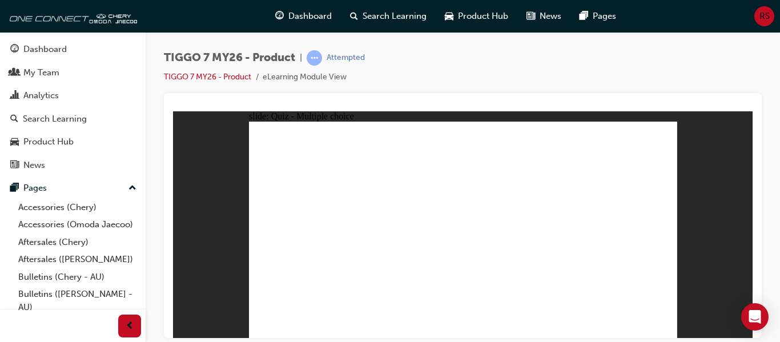
radio input "true"
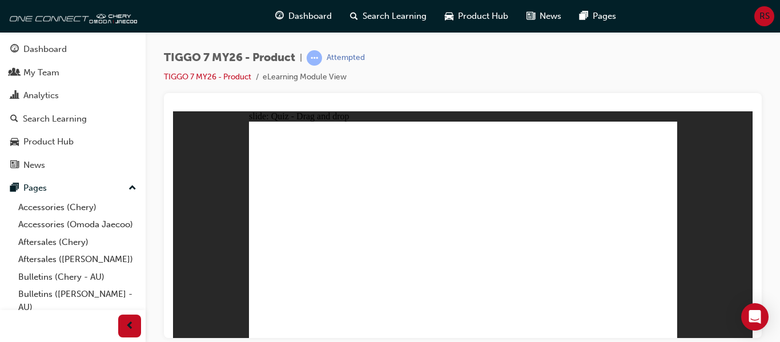
drag, startPoint x: 619, startPoint y: 139, endPoint x: 456, endPoint y: 240, distance: 191.8
drag, startPoint x: 490, startPoint y: 179, endPoint x: 295, endPoint y: 234, distance: 202.3
drag, startPoint x: 441, startPoint y: 137, endPoint x: 619, endPoint y: 240, distance: 205.8
drag, startPoint x: 576, startPoint y: 185, endPoint x: 544, endPoint y: 241, distance: 64.2
drag, startPoint x: 532, startPoint y: 133, endPoint x: 378, endPoint y: 230, distance: 182.7
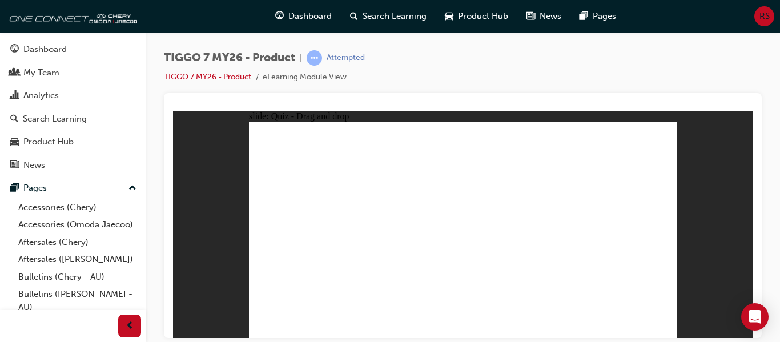
drag, startPoint x: 553, startPoint y: 161, endPoint x: 315, endPoint y: 244, distance: 252.9
drag, startPoint x: 456, startPoint y: 158, endPoint x: 473, endPoint y: 241, distance: 85.2
drag, startPoint x: 623, startPoint y: 159, endPoint x: 474, endPoint y: 266, distance: 183.4
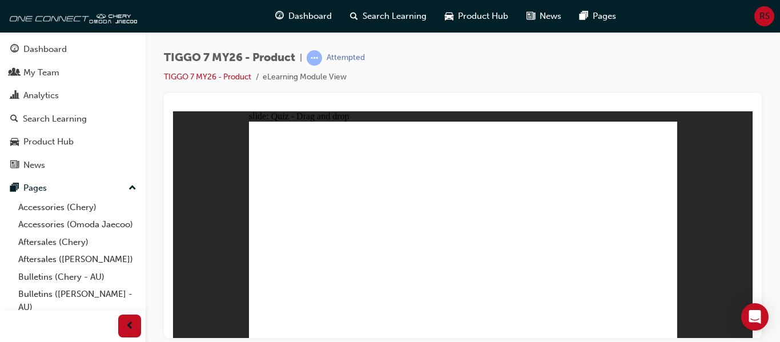
drag, startPoint x: 478, startPoint y: 272, endPoint x: 310, endPoint y: 277, distance: 168.0
drag, startPoint x: 314, startPoint y: 272, endPoint x: 499, endPoint y: 281, distance: 184.7
drag, startPoint x: 487, startPoint y: 243, endPoint x: 323, endPoint y: 271, distance: 165.8
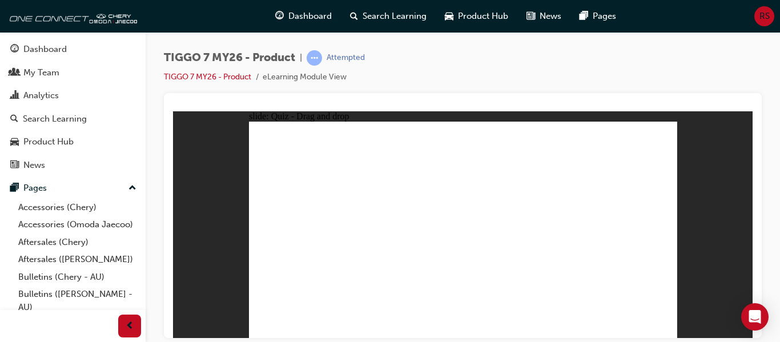
drag, startPoint x: 452, startPoint y: 138, endPoint x: 464, endPoint y: 256, distance: 118.3
drag, startPoint x: 630, startPoint y: 160, endPoint x: 503, endPoint y: 254, distance: 158.1
drag, startPoint x: 537, startPoint y: 178, endPoint x: 532, endPoint y: 259, distance: 81.8
drag, startPoint x: 508, startPoint y: 158, endPoint x: 589, endPoint y: 255, distance: 126.1
drag, startPoint x: 589, startPoint y: 139, endPoint x: 290, endPoint y: 259, distance: 322.4
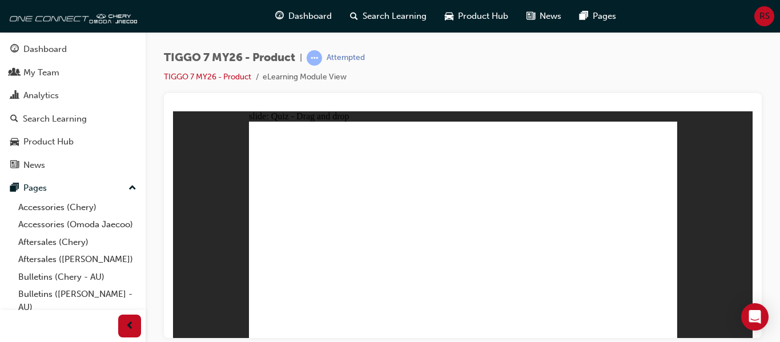
drag, startPoint x: 451, startPoint y: 158, endPoint x: 324, endPoint y: 256, distance: 160.4
drag, startPoint x: 493, startPoint y: 176, endPoint x: 464, endPoint y: 266, distance: 94.3
drag, startPoint x: 537, startPoint y: 156, endPoint x: 363, endPoint y: 253, distance: 199.2
drag, startPoint x: 545, startPoint y: 139, endPoint x: 406, endPoint y: 255, distance: 181.2
drag, startPoint x: 495, startPoint y: 139, endPoint x: 283, endPoint y: 263, distance: 246.0
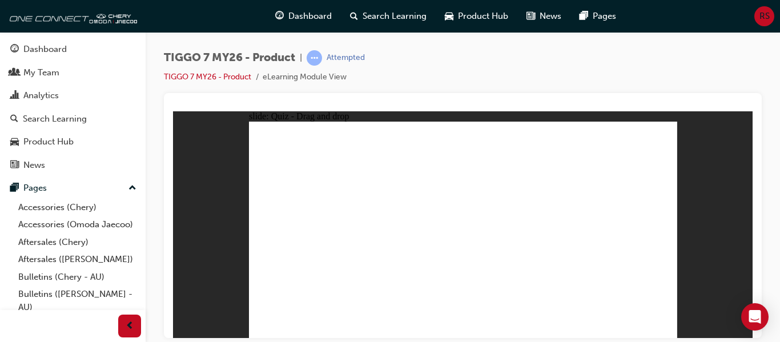
drag, startPoint x: 293, startPoint y: 267, endPoint x: 503, endPoint y: 267, distance: 209.6
drag, startPoint x: 588, startPoint y: 175, endPoint x: 294, endPoint y: 265, distance: 307.7
drag, startPoint x: 592, startPoint y: 159, endPoint x: 326, endPoint y: 266, distance: 286.6
drag, startPoint x: 642, startPoint y: 142, endPoint x: 372, endPoint y: 266, distance: 296.9
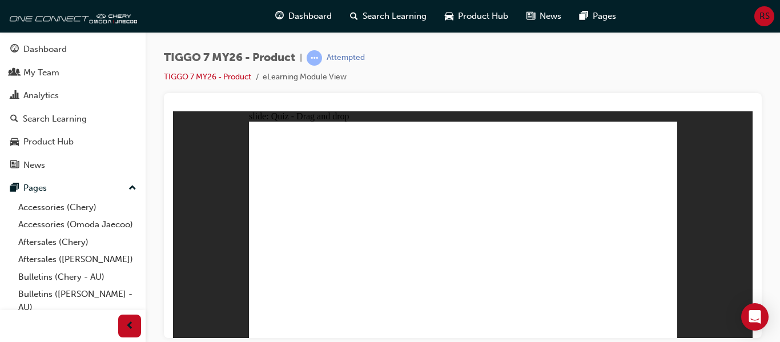
drag, startPoint x: 645, startPoint y: 153, endPoint x: 537, endPoint y: 221, distance: 127.6
drag, startPoint x: 539, startPoint y: 163, endPoint x: 330, endPoint y: 219, distance: 216.3
drag, startPoint x: 442, startPoint y: 153, endPoint x: 313, endPoint y: 251, distance: 161.9
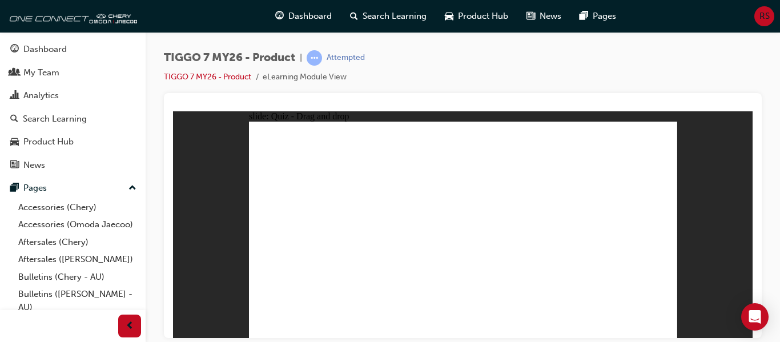
radio input "true"
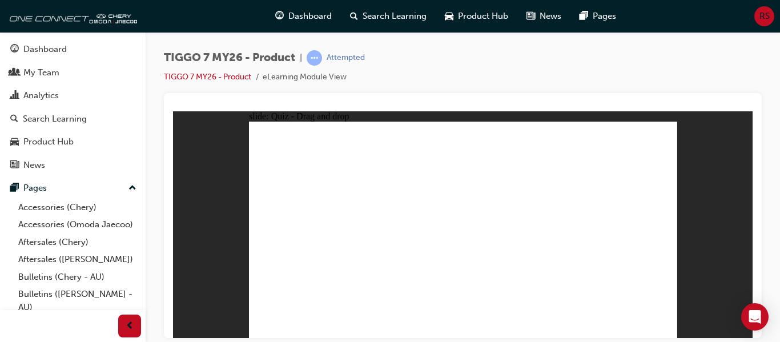
drag, startPoint x: 461, startPoint y: 135, endPoint x: 476, endPoint y: 244, distance: 110.0
drag, startPoint x: 464, startPoint y: 155, endPoint x: 499, endPoint y: 205, distance: 61.5
drag, startPoint x: 522, startPoint y: 155, endPoint x: 524, endPoint y: 232, distance: 77.7
drag, startPoint x: 532, startPoint y: 170, endPoint x: 535, endPoint y: 230, distance: 60.1
drag, startPoint x: 535, startPoint y: 137, endPoint x: 535, endPoint y: 256, distance: 119.9
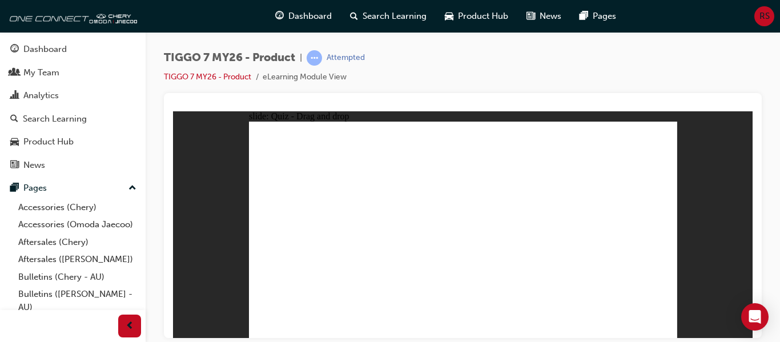
drag, startPoint x: 592, startPoint y: 156, endPoint x: 563, endPoint y: 259, distance: 106.7
drag, startPoint x: 597, startPoint y: 141, endPoint x: 548, endPoint y: 281, distance: 148.8
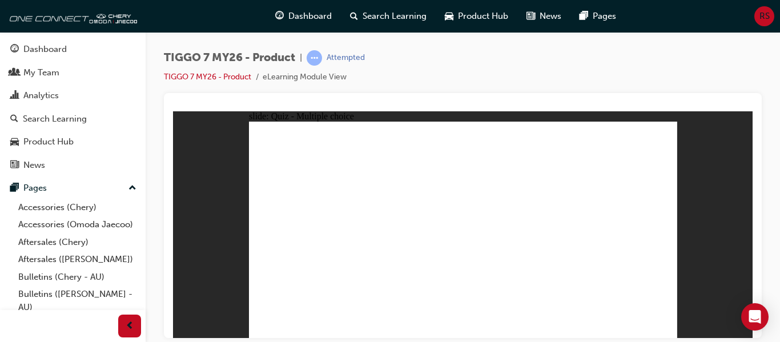
radio input "true"
drag, startPoint x: 616, startPoint y: 136, endPoint x: 284, endPoint y: 240, distance: 347.4
drag, startPoint x: 283, startPoint y: 238, endPoint x: 443, endPoint y: 244, distance: 160.0
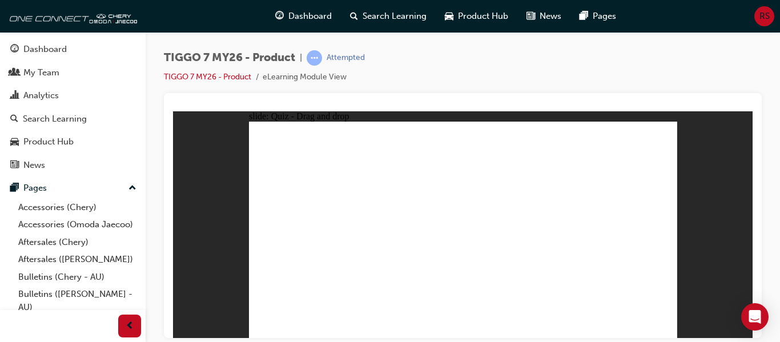
drag, startPoint x: 572, startPoint y: 188, endPoint x: 623, endPoint y: 250, distance: 79.9
drag, startPoint x: 437, startPoint y: 138, endPoint x: 533, endPoint y: 244, distance: 142.7
drag, startPoint x: 533, startPoint y: 143, endPoint x: 387, endPoint y: 242, distance: 176.0
drag, startPoint x: 474, startPoint y: 186, endPoint x: 288, endPoint y: 232, distance: 191.9
drag, startPoint x: 539, startPoint y: 236, endPoint x: 435, endPoint y: 162, distance: 127.3
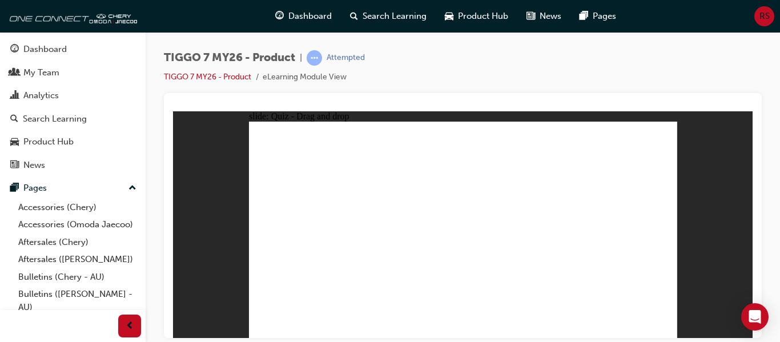
drag, startPoint x: 301, startPoint y: 243, endPoint x: 549, endPoint y: 241, distance: 248.5
drag, startPoint x: 423, startPoint y: 178, endPoint x: 290, endPoint y: 239, distance: 145.9
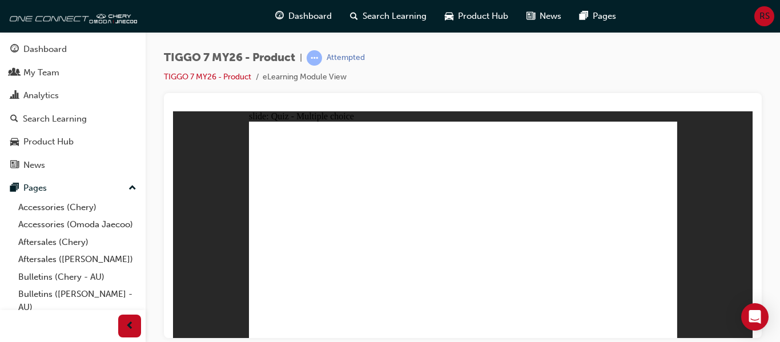
radio input "true"
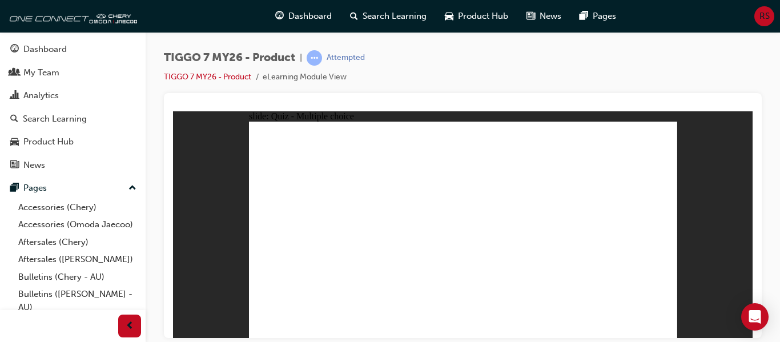
drag, startPoint x: 486, startPoint y: 172, endPoint x: 292, endPoint y: 223, distance: 200.2
drag, startPoint x: 300, startPoint y: 242, endPoint x: 378, endPoint y: 244, distance: 77.7
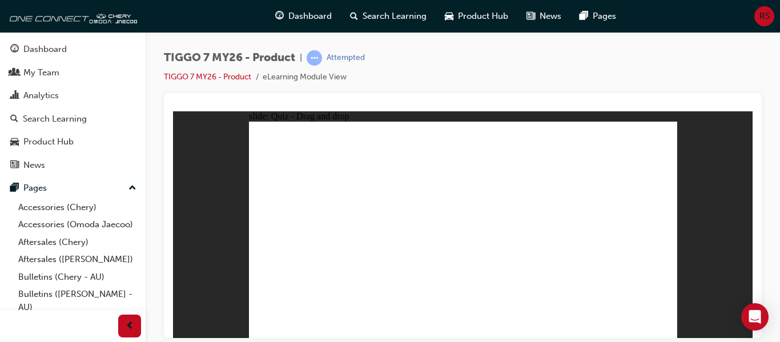
drag, startPoint x: 380, startPoint y: 240, endPoint x: 544, endPoint y: 245, distance: 164.0
drag, startPoint x: 629, startPoint y: 138, endPoint x: 468, endPoint y: 240, distance: 190.8
drag, startPoint x: 591, startPoint y: 182, endPoint x: 350, endPoint y: 222, distance: 244.2
drag, startPoint x: 444, startPoint y: 137, endPoint x: 623, endPoint y: 239, distance: 205.4
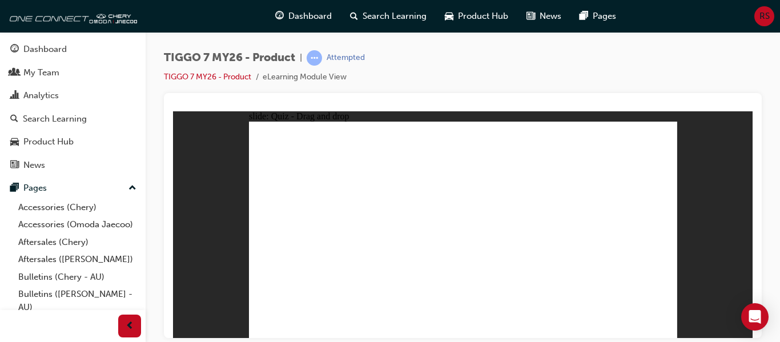
drag, startPoint x: 512, startPoint y: 166, endPoint x: 376, endPoint y: 239, distance: 153.8
drag, startPoint x: 363, startPoint y: 221, endPoint x: 418, endPoint y: 184, distance: 66.2
drag, startPoint x: 383, startPoint y: 239, endPoint x: 294, endPoint y: 239, distance: 89.7
drag, startPoint x: 536, startPoint y: 241, endPoint x: 368, endPoint y: 242, distance: 167.9
drag, startPoint x: 458, startPoint y: 237, endPoint x: 535, endPoint y: 237, distance: 76.5
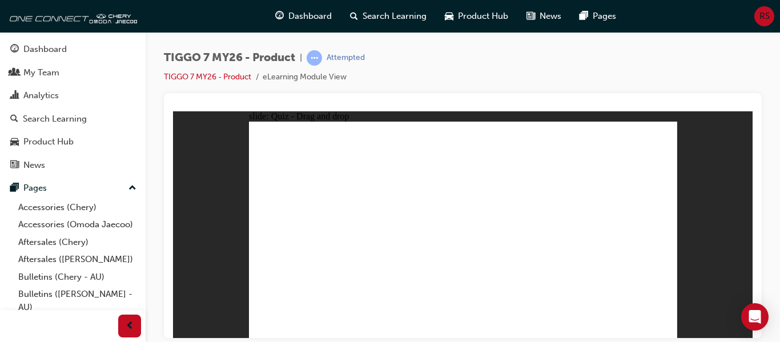
drag, startPoint x: 565, startPoint y: 183, endPoint x: 456, endPoint y: 227, distance: 118.2
drag, startPoint x: 465, startPoint y: 160, endPoint x: 306, endPoint y: 246, distance: 180.9
drag, startPoint x: 544, startPoint y: 166, endPoint x: 303, endPoint y: 270, distance: 262.5
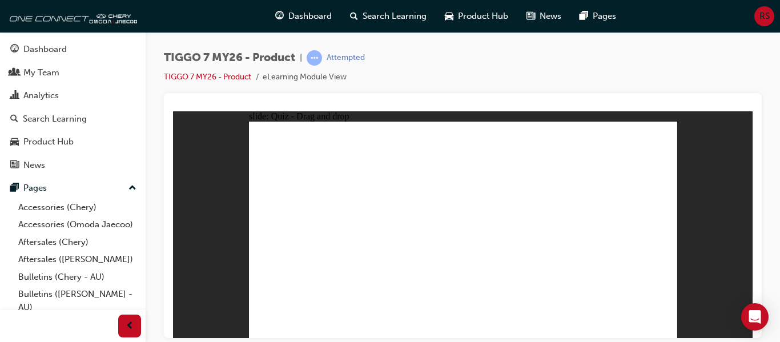
drag, startPoint x: 623, startPoint y: 159, endPoint x: 472, endPoint y: 239, distance: 170.9
drag, startPoint x: 549, startPoint y: 156, endPoint x: 297, endPoint y: 256, distance: 271.0
drag, startPoint x: 592, startPoint y: 158, endPoint x: 328, endPoint y: 256, distance: 281.6
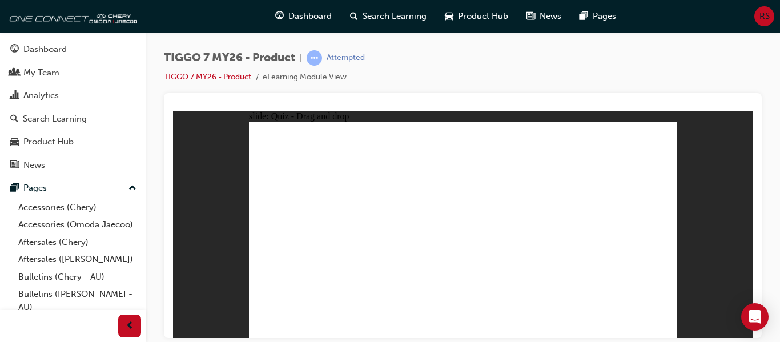
drag, startPoint x: 589, startPoint y: 139, endPoint x: 370, endPoint y: 244, distance: 243.2
drag, startPoint x: 495, startPoint y: 158, endPoint x: 461, endPoint y: 255, distance: 103.5
drag, startPoint x: 545, startPoint y: 172, endPoint x: 499, endPoint y: 254, distance: 93.9
drag, startPoint x: 627, startPoint y: 156, endPoint x: 532, endPoint y: 256, distance: 138.2
drag, startPoint x: 454, startPoint y: 139, endPoint x: 576, endPoint y: 255, distance: 168.1
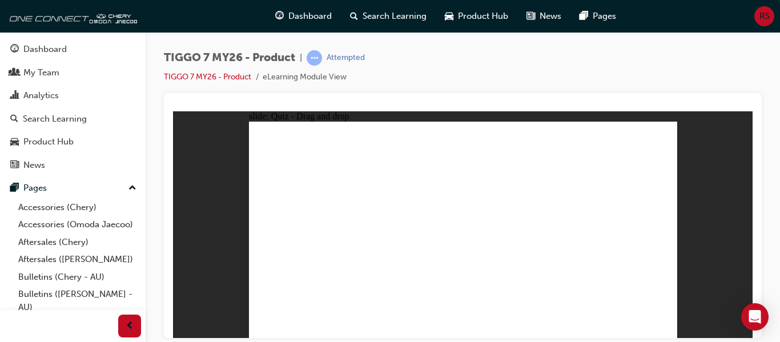
drag, startPoint x: 636, startPoint y: 138, endPoint x: 399, endPoint y: 252, distance: 262.8
drag, startPoint x: 450, startPoint y: 157, endPoint x: 288, endPoint y: 263, distance: 193.4
drag, startPoint x: 487, startPoint y: 140, endPoint x: 456, endPoint y: 259, distance: 122.6
drag, startPoint x: 534, startPoint y: 140, endPoint x: 319, endPoint y: 266, distance: 249.6
drag, startPoint x: 598, startPoint y: 175, endPoint x: 377, endPoint y: 266, distance: 239.0
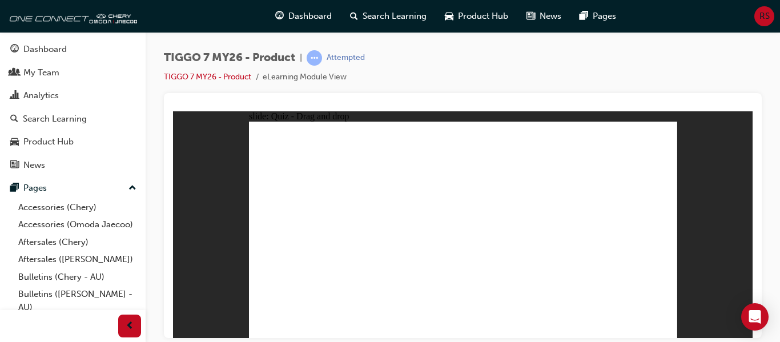
drag, startPoint x: 406, startPoint y: 252, endPoint x: 500, endPoint y: 264, distance: 95.6
drag, startPoint x: 498, startPoint y: 174, endPoint x: 473, endPoint y: 170, distance: 25.4
drag, startPoint x: 499, startPoint y: 178, endPoint x: 368, endPoint y: 262, distance: 155.4
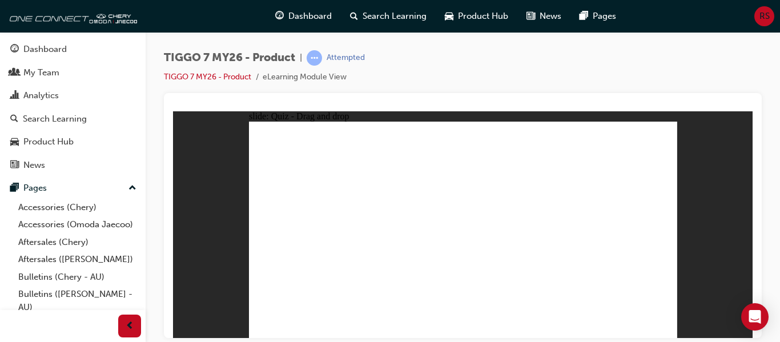
drag, startPoint x: 459, startPoint y: 156, endPoint x: 339, endPoint y: 219, distance: 136.2
drag, startPoint x: 559, startPoint y: 158, endPoint x: 368, endPoint y: 228, distance: 203.3
drag, startPoint x: 608, startPoint y: 180, endPoint x: 506, endPoint y: 214, distance: 107.1
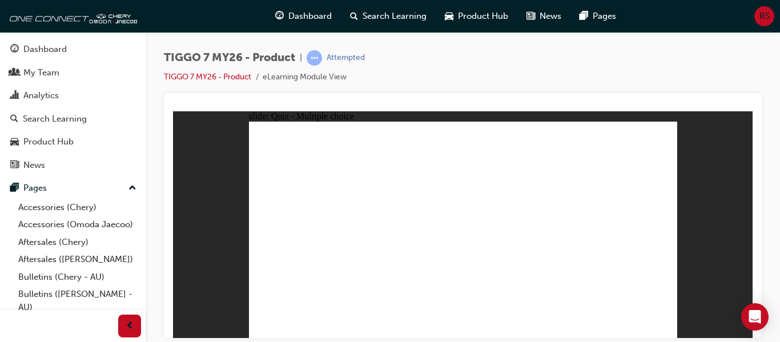
radio input "true"
drag, startPoint x: 458, startPoint y: 139, endPoint x: 475, endPoint y: 236, distance: 97.9
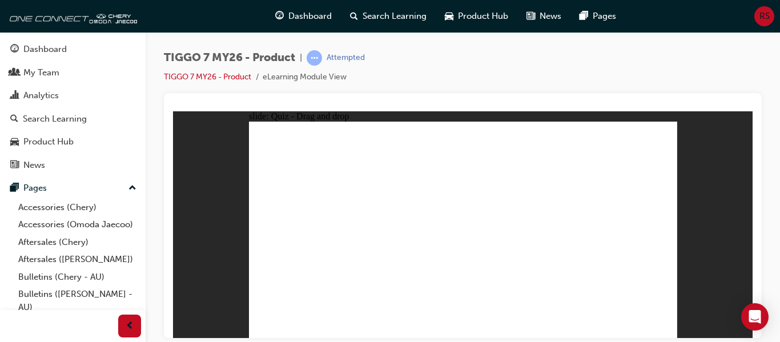
drag, startPoint x: 471, startPoint y: 159, endPoint x: 488, endPoint y: 249, distance: 91.3
drag, startPoint x: 524, startPoint y: 171, endPoint x: 529, endPoint y: 239, distance: 68.7
drag, startPoint x: 543, startPoint y: 156, endPoint x: 532, endPoint y: 246, distance: 90.9
drag, startPoint x: 542, startPoint y: 145, endPoint x: 556, endPoint y: 250, distance: 106.0
drag, startPoint x: 609, startPoint y: 149, endPoint x: 595, endPoint y: 208, distance: 61.1
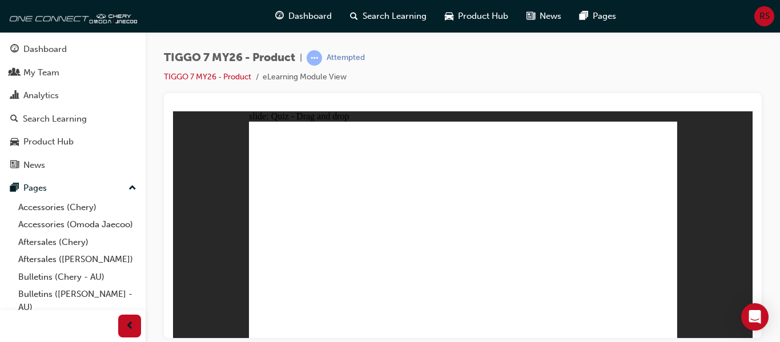
drag, startPoint x: 601, startPoint y: 155, endPoint x: 554, endPoint y: 257, distance: 112.2
drag, startPoint x: 597, startPoint y: 142, endPoint x: 518, endPoint y: 281, distance: 160.1
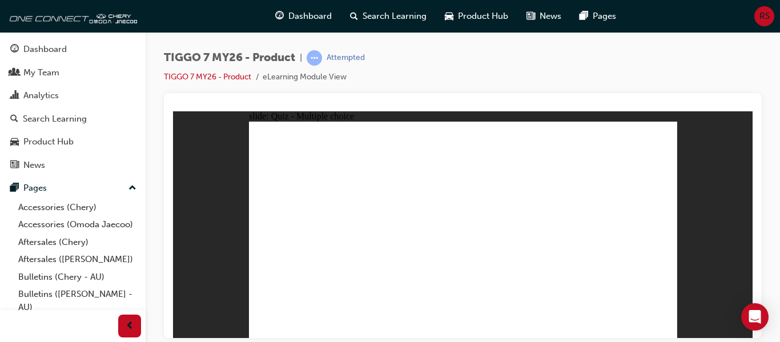
radio input "true"
drag, startPoint x: 488, startPoint y: 188, endPoint x: 294, endPoint y: 243, distance: 201.6
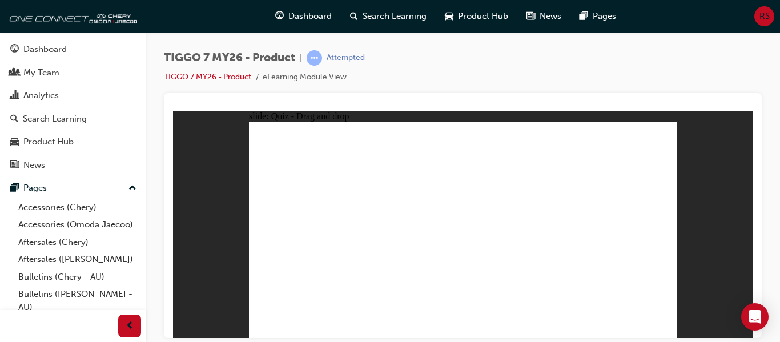
drag, startPoint x: 443, startPoint y: 142, endPoint x: 539, endPoint y: 242, distance: 138.2
drag, startPoint x: 528, startPoint y: 148, endPoint x: 375, endPoint y: 248, distance: 182.5
drag, startPoint x: 575, startPoint y: 179, endPoint x: 620, endPoint y: 234, distance: 70.6
drag, startPoint x: 608, startPoint y: 138, endPoint x: 455, endPoint y: 226, distance: 175.8
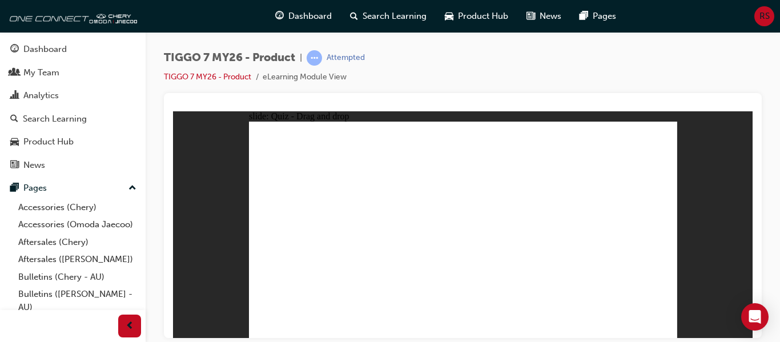
radio input "true"
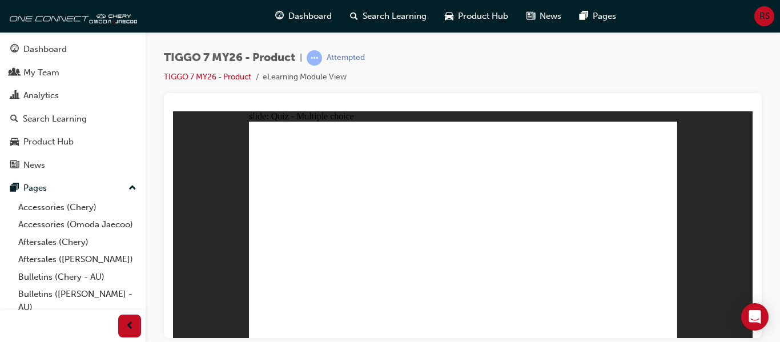
radio input "false"
radio input "true"
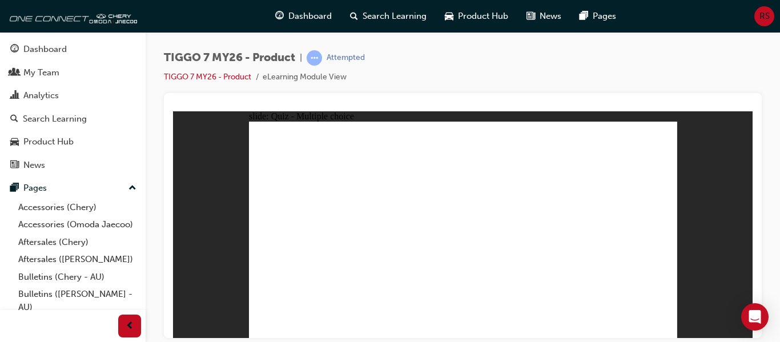
drag, startPoint x: 484, startPoint y: 182, endPoint x: 461, endPoint y: 187, distance: 23.5
drag, startPoint x: 443, startPoint y: 140, endPoint x: 619, endPoint y: 240, distance: 203.1
drag, startPoint x: 611, startPoint y: 142, endPoint x: 290, endPoint y: 239, distance: 335.0
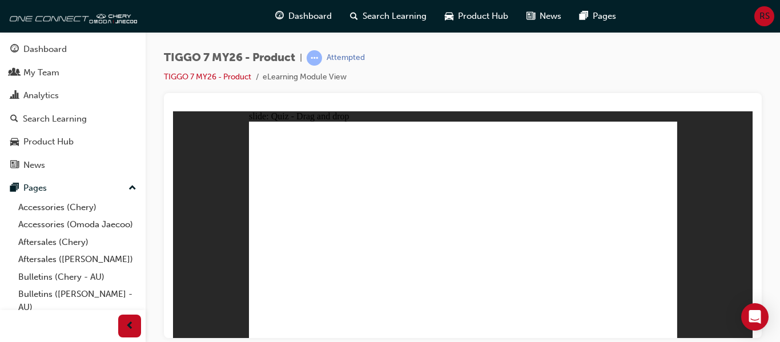
drag, startPoint x: 488, startPoint y: 188, endPoint x: 426, endPoint y: 159, distance: 68.5
drag, startPoint x: 312, startPoint y: 232, endPoint x: 501, endPoint y: 200, distance: 191.3
drag, startPoint x: 489, startPoint y: 183, endPoint x: 296, endPoint y: 236, distance: 199.7
drag, startPoint x: 559, startPoint y: 183, endPoint x: 456, endPoint y: 208, distance: 105.7
drag, startPoint x: 514, startPoint y: 154, endPoint x: 356, endPoint y: 241, distance: 180.7
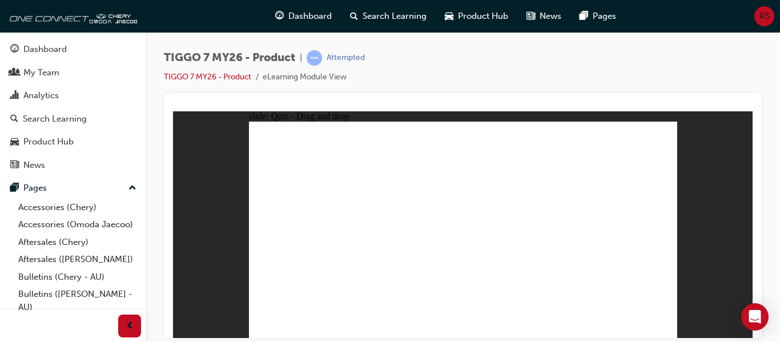
drag, startPoint x: 478, startPoint y: 206, endPoint x: 517, endPoint y: 183, distance: 45.6
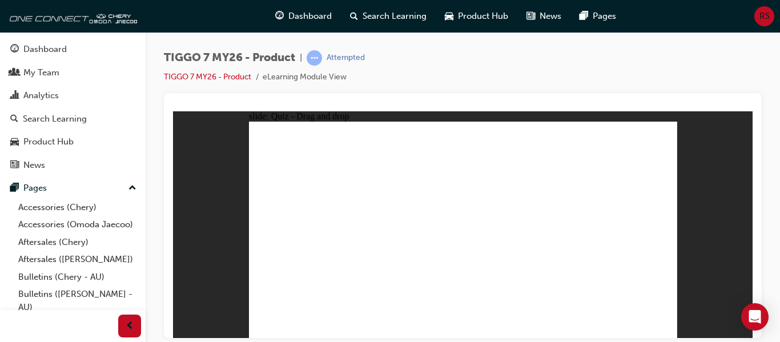
drag, startPoint x: 477, startPoint y: 167, endPoint x: 311, endPoint y: 243, distance: 183.5
drag, startPoint x: 548, startPoint y: 179, endPoint x: 328, endPoint y: 267, distance: 236.8
drag, startPoint x: 641, startPoint y: 167, endPoint x: 489, endPoint y: 248, distance: 172.5
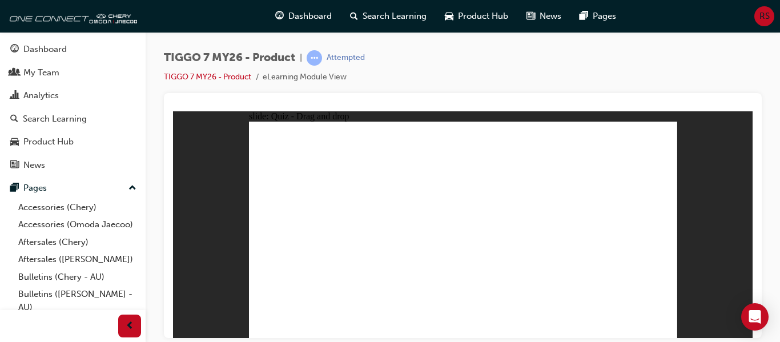
drag, startPoint x: 637, startPoint y: 158, endPoint x: 465, endPoint y: 254, distance: 196.9
drag, startPoint x: 549, startPoint y: 175, endPoint x: 502, endPoint y: 250, distance: 88.6
drag, startPoint x: 548, startPoint y: 139, endPoint x: 407, endPoint y: 254, distance: 181.8
drag, startPoint x: 455, startPoint y: 141, endPoint x: 528, endPoint y: 258, distance: 137.9
drag, startPoint x: 490, startPoint y: 140, endPoint x: 571, endPoint y: 254, distance: 139.8
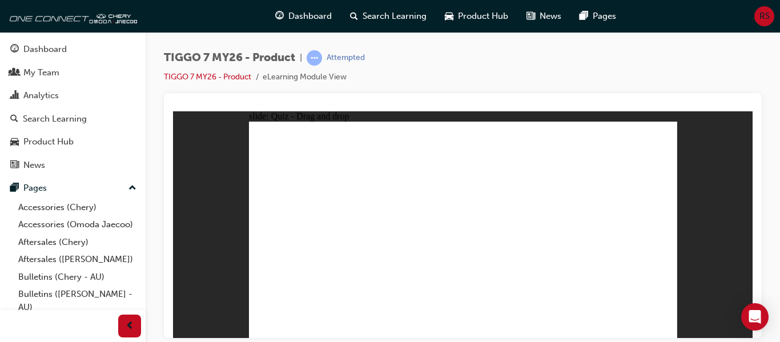
drag, startPoint x: 542, startPoint y: 159, endPoint x: 324, endPoint y: 256, distance: 238.6
drag, startPoint x: 590, startPoint y: 139, endPoint x: 356, endPoint y: 253, distance: 260.0
drag, startPoint x: 635, startPoint y: 137, endPoint x: 461, endPoint y: 260, distance: 213.5
drag, startPoint x: 455, startPoint y: 157, endPoint x: 403, endPoint y: 255, distance: 110.6
drag, startPoint x: 494, startPoint y: 156, endPoint x: 502, endPoint y: 267, distance: 110.5
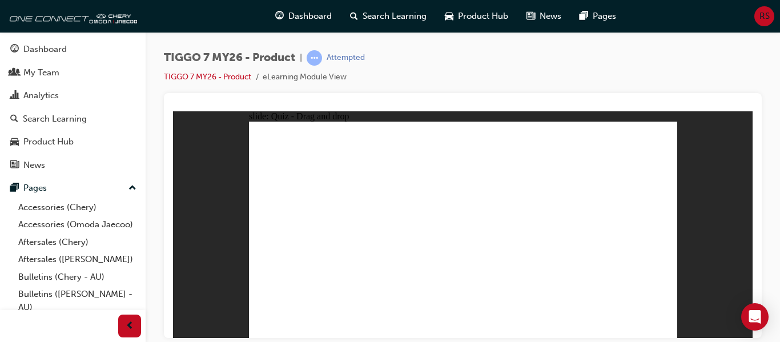
drag, startPoint x: 582, startPoint y: 154, endPoint x: 288, endPoint y: 262, distance: 313.1
drag, startPoint x: 603, startPoint y: 176, endPoint x: 343, endPoint y: 266, distance: 274.4
drag, startPoint x: 498, startPoint y: 175, endPoint x: 367, endPoint y: 263, distance: 158.4
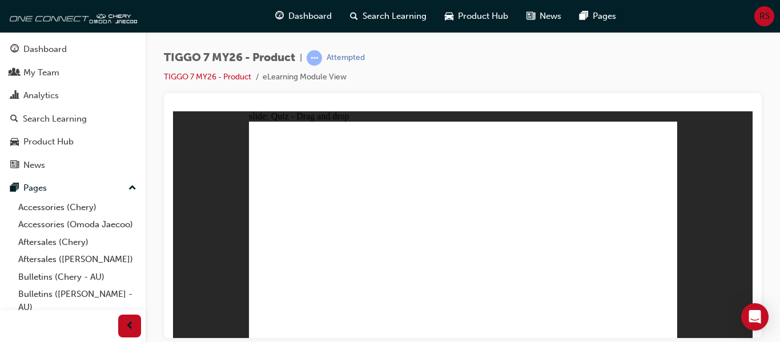
drag, startPoint x: 476, startPoint y: 151, endPoint x: 366, endPoint y: 219, distance: 129.8
drag, startPoint x: 627, startPoint y: 152, endPoint x: 508, endPoint y: 206, distance: 131.1
drag, startPoint x: 532, startPoint y: 167, endPoint x: 339, endPoint y: 252, distance: 211.3
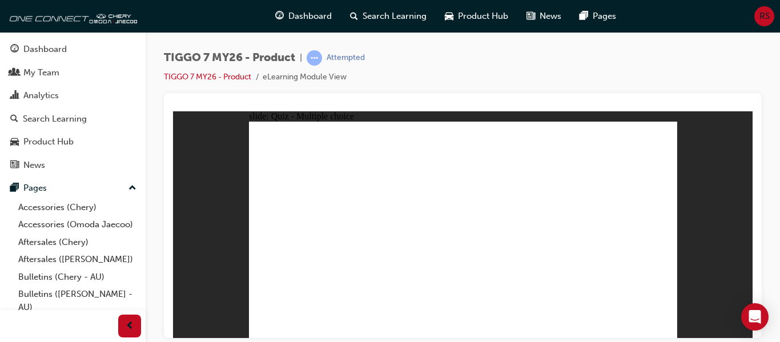
radio input "true"
drag, startPoint x: 523, startPoint y: 212, endPoint x: 499, endPoint y: 183, distance: 38.5
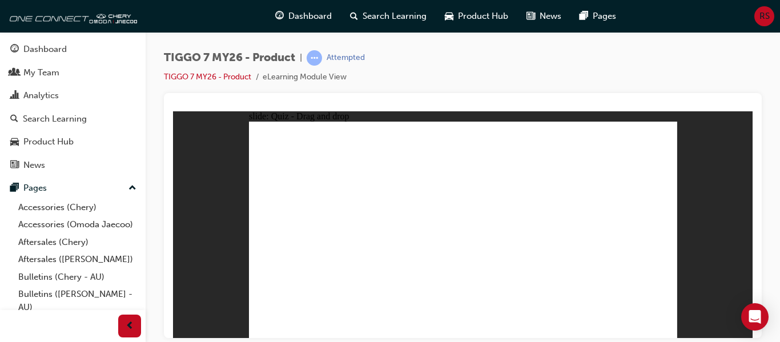
drag, startPoint x: 528, startPoint y: 158, endPoint x: 521, endPoint y: 219, distance: 61.0
drag, startPoint x: 538, startPoint y: 230, endPoint x: 497, endPoint y: 218, distance: 42.8
drag, startPoint x: 440, startPoint y: 158, endPoint x: 467, endPoint y: 253, distance: 98.9
drag, startPoint x: 454, startPoint y: 141, endPoint x: 507, endPoint y: 260, distance: 130.7
drag, startPoint x: 600, startPoint y: 165, endPoint x: 571, endPoint y: 204, distance: 48.7
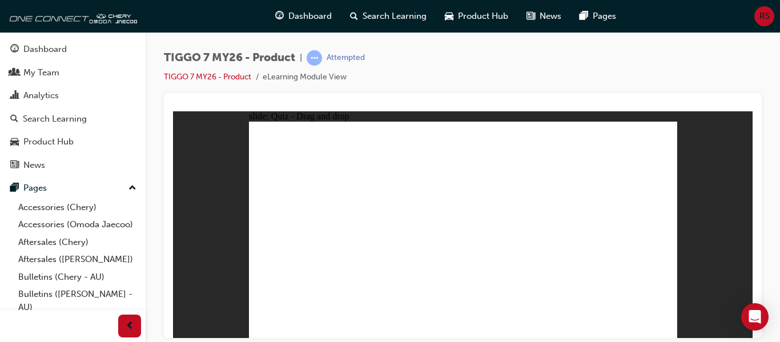
drag, startPoint x: 574, startPoint y: 219, endPoint x: 532, endPoint y: 271, distance: 67.0
radio input "true"
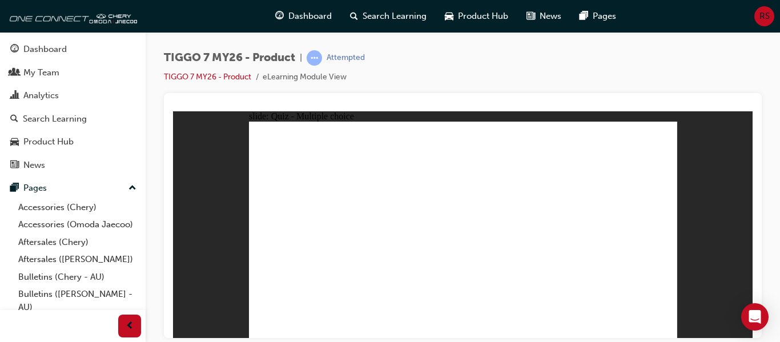
drag, startPoint x: 571, startPoint y: 185, endPoint x: 624, endPoint y: 244, distance: 79.3
drag, startPoint x: 620, startPoint y: 143, endPoint x: 538, endPoint y: 244, distance: 130.4
drag, startPoint x: 540, startPoint y: 240, endPoint x: 446, endPoint y: 241, distance: 94.2
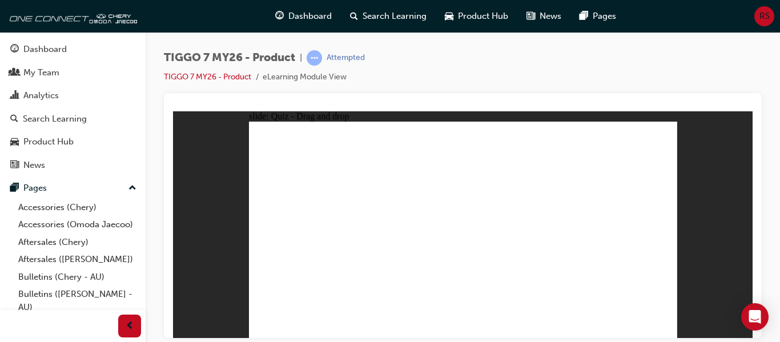
drag, startPoint x: 435, startPoint y: 137, endPoint x: 535, endPoint y: 236, distance: 140.9
drag, startPoint x: 407, startPoint y: 217, endPoint x: 295, endPoint y: 233, distance: 113.1
drag, startPoint x: 512, startPoint y: 138, endPoint x: 351, endPoint y: 240, distance: 190.0
drag, startPoint x: 459, startPoint y: 243, endPoint x: 457, endPoint y: 168, distance: 74.3
drag, startPoint x: 295, startPoint y: 240, endPoint x: 461, endPoint y: 245, distance: 166.9
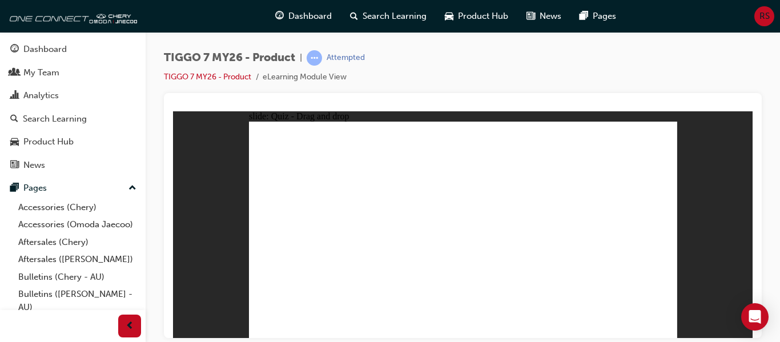
drag, startPoint x: 603, startPoint y: 139, endPoint x: 290, endPoint y: 240, distance: 329.3
radio input "true"
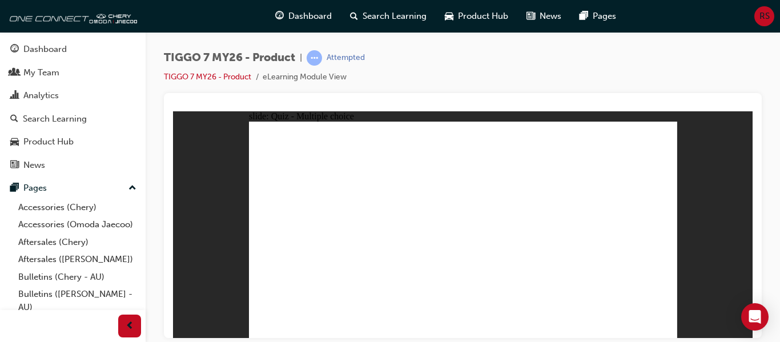
radio input "true"
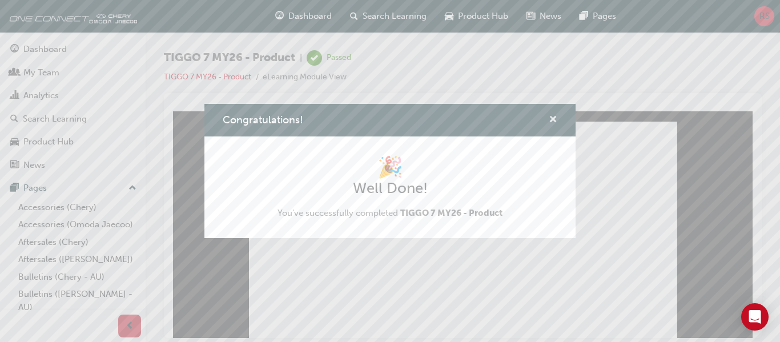
click at [554, 119] on span "cross-icon" at bounding box center [553, 120] width 9 height 10
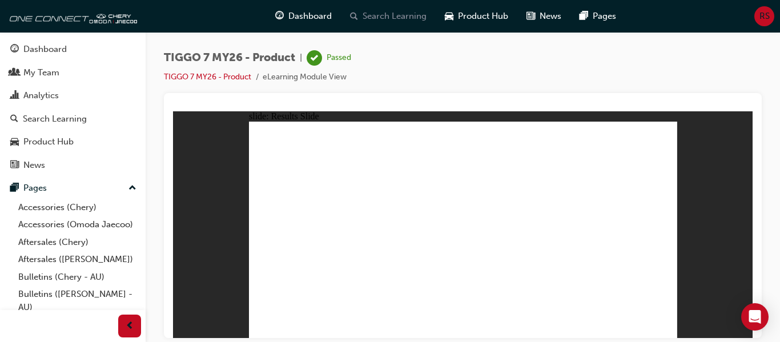
click at [394, 17] on span "Search Learning" at bounding box center [395, 16] width 64 height 13
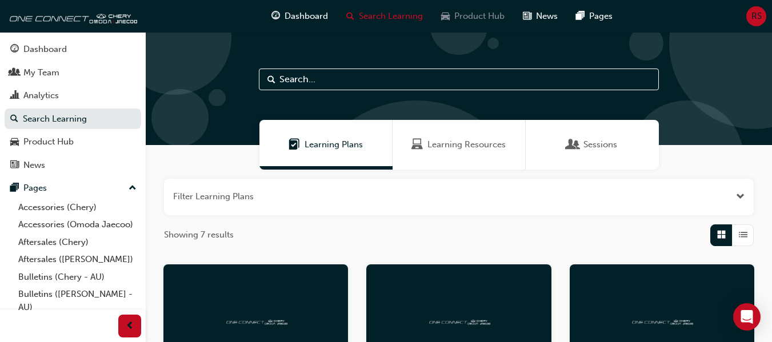
click at [473, 16] on span "Product Hub" at bounding box center [479, 16] width 50 height 13
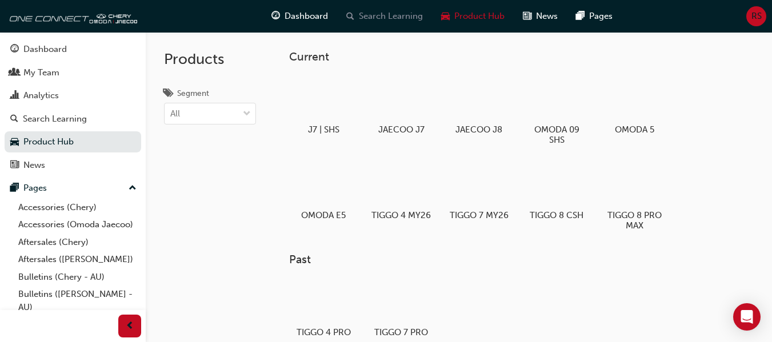
click at [386, 13] on span "Search Learning" at bounding box center [391, 16] width 64 height 13
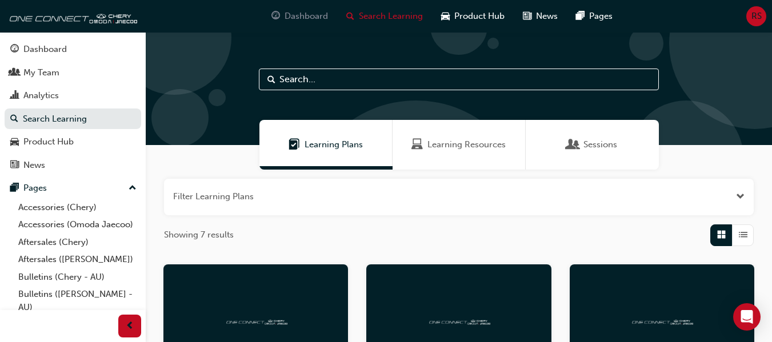
click at [310, 14] on span "Dashboard" at bounding box center [305, 16] width 43 height 13
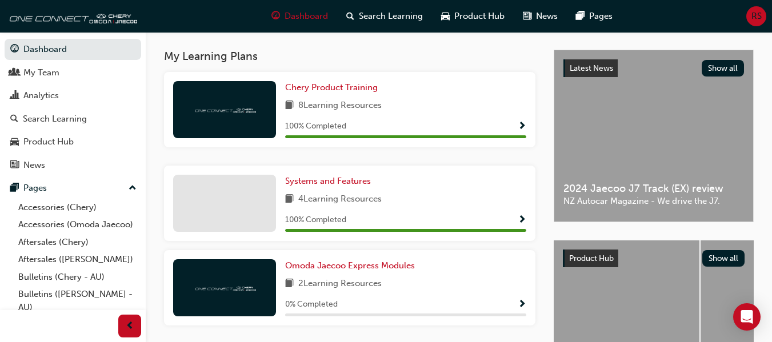
scroll to position [286, 0]
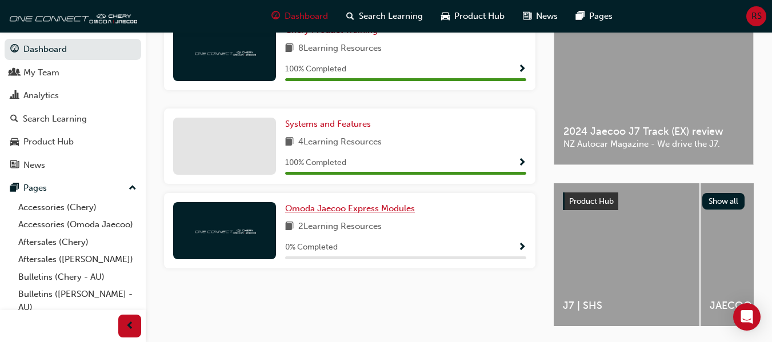
click at [353, 214] on span "Omoda Jaecoo Express Modules" at bounding box center [350, 208] width 130 height 10
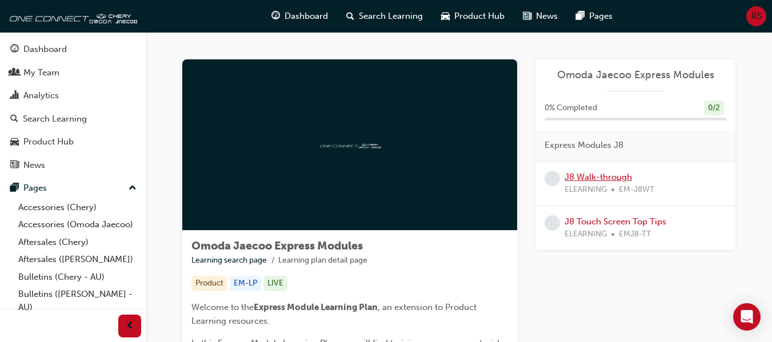
click at [605, 176] on link "J8 Walk-through" at bounding box center [597, 177] width 67 height 10
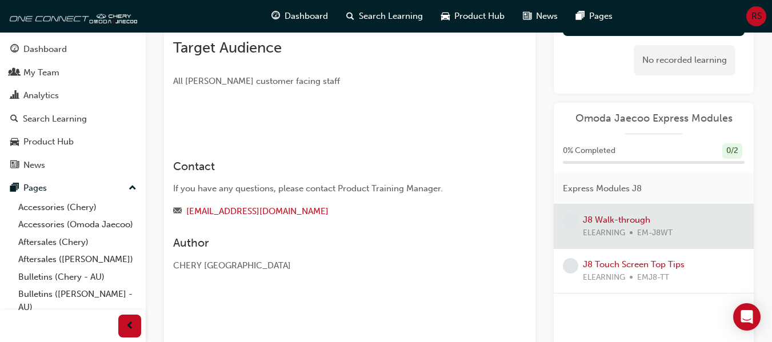
scroll to position [94, 0]
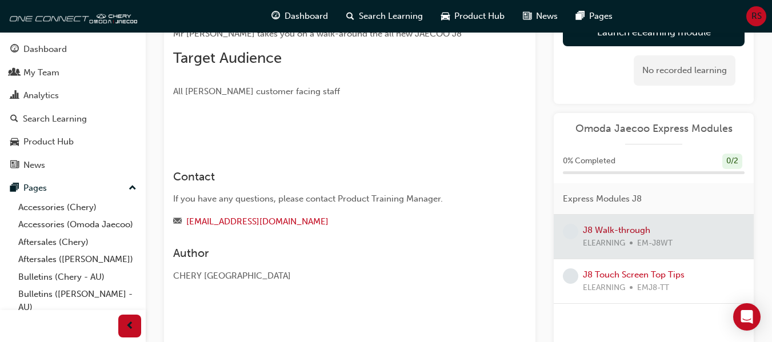
click at [173, 130] on img at bounding box center [173, 130] width 0 height 0
click at [618, 238] on div at bounding box center [653, 237] width 200 height 44
click at [601, 238] on div at bounding box center [653, 237] width 200 height 44
click at [608, 280] on link "J8 Touch Screen Top Tips" at bounding box center [634, 275] width 102 height 10
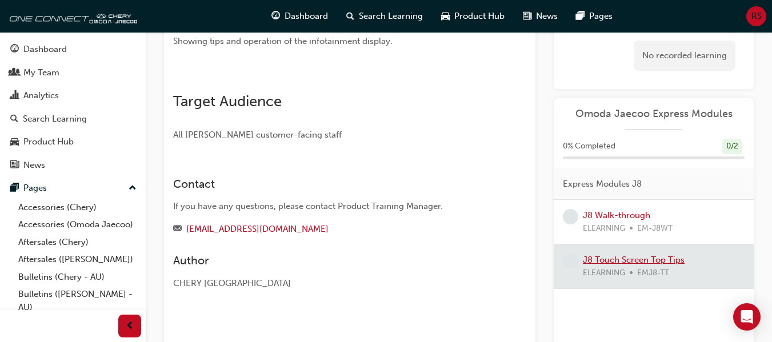
scroll to position [114, 0]
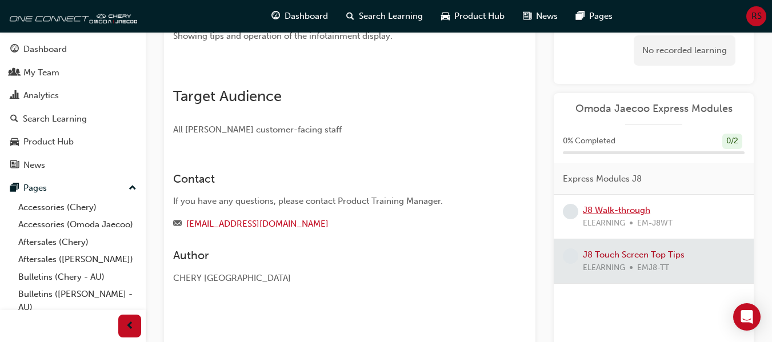
click at [613, 215] on link "J8 Walk-through" at bounding box center [616, 210] width 67 height 10
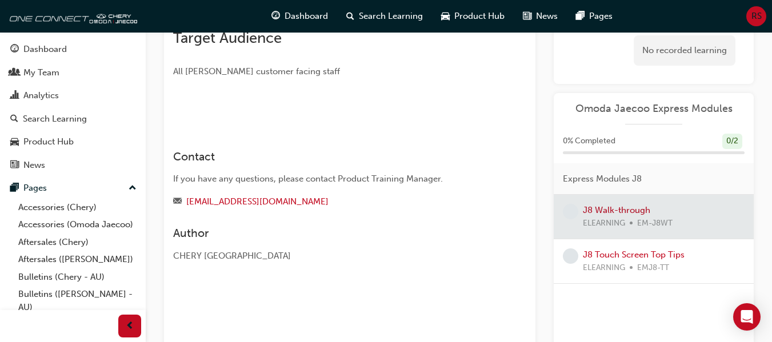
click at [625, 26] on link "Launch eLearning module" at bounding box center [654, 12] width 182 height 29
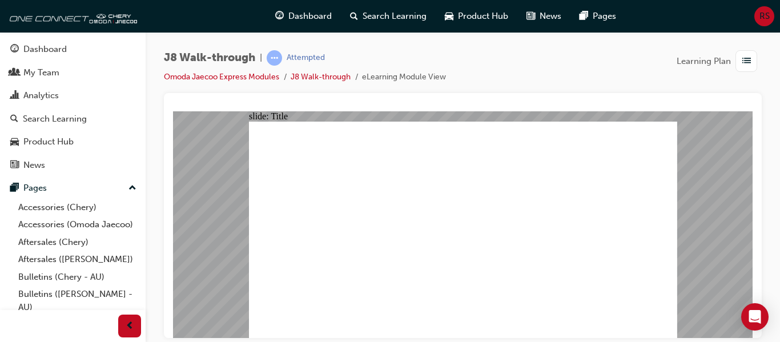
click at [537, 63] on div "J8 Walk-through | Attempted Omoda Jaecoo Express Modules J8 Walk-through eLearn…" at bounding box center [463, 71] width 598 height 43
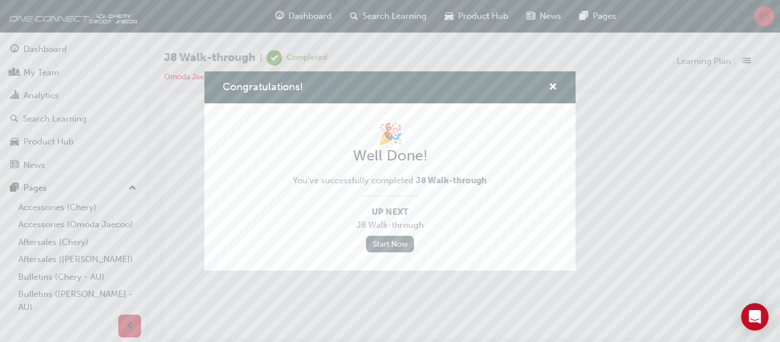
scroll to position [0, 0]
click at [392, 242] on link "Start Now" at bounding box center [390, 244] width 48 height 17
click at [553, 89] on span "cross-icon" at bounding box center [553, 88] width 9 height 10
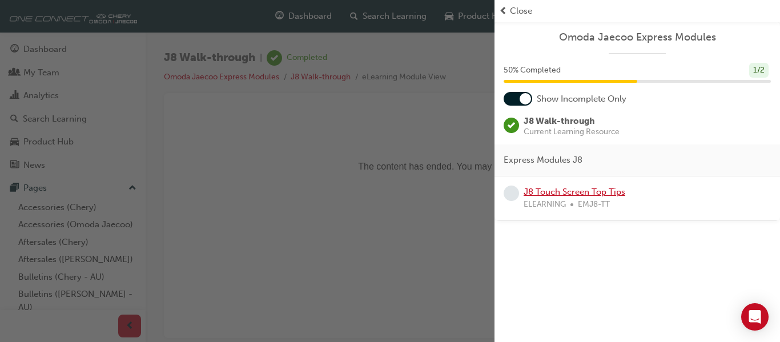
click at [553, 191] on link "J8 Touch Screen Top Tips" at bounding box center [575, 192] width 102 height 10
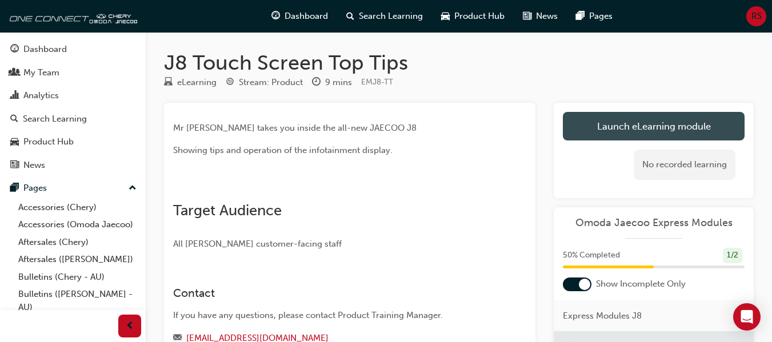
click at [617, 125] on link "Launch eLearning module" at bounding box center [654, 126] width 182 height 29
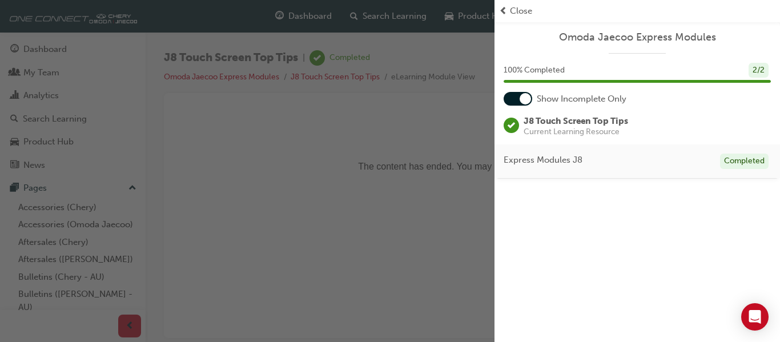
click at [501, 6] on span "prev-icon" at bounding box center [503, 11] width 9 height 13
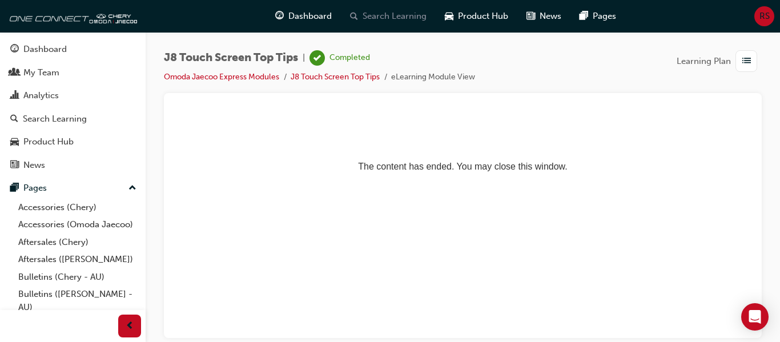
click at [399, 19] on span "Search Learning" at bounding box center [395, 16] width 64 height 13
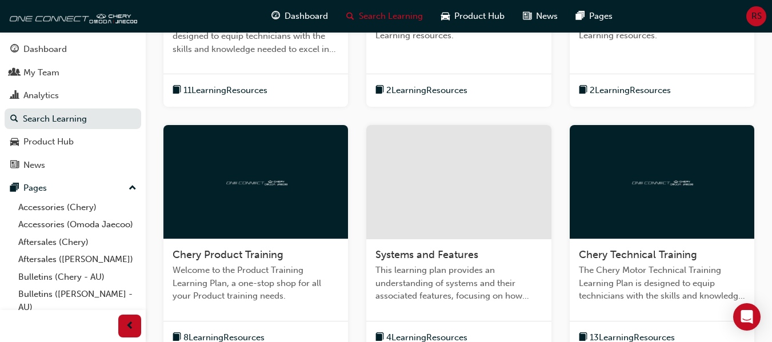
scroll to position [228, 0]
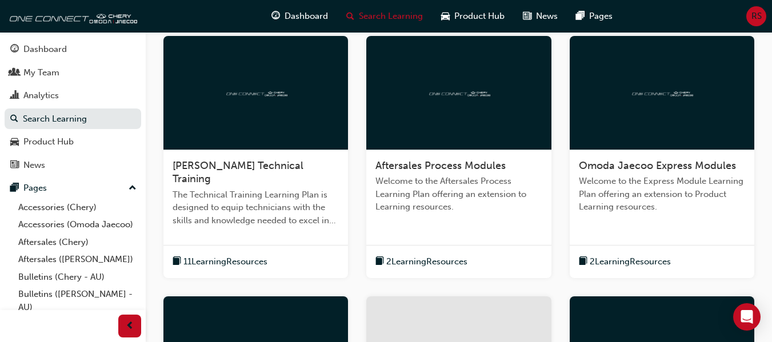
click at [210, 255] on span "11 Learning Resources" at bounding box center [225, 261] width 84 height 13
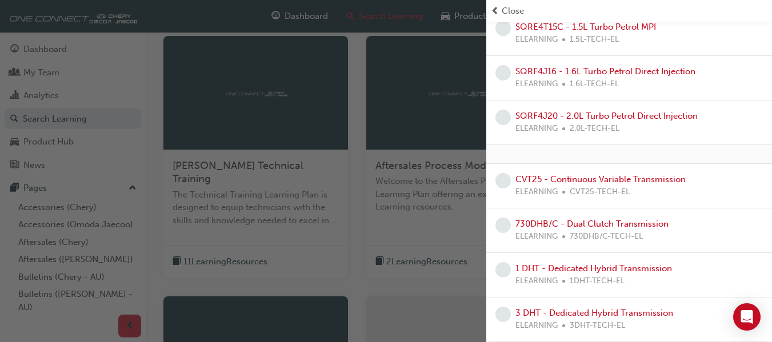
scroll to position [171, 0]
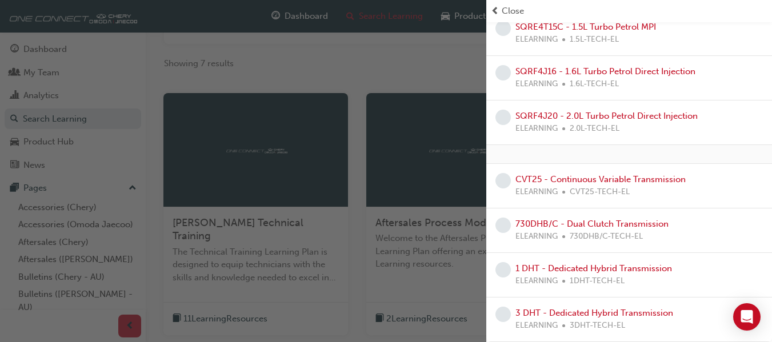
click at [420, 70] on div "button" at bounding box center [243, 171] width 486 height 342
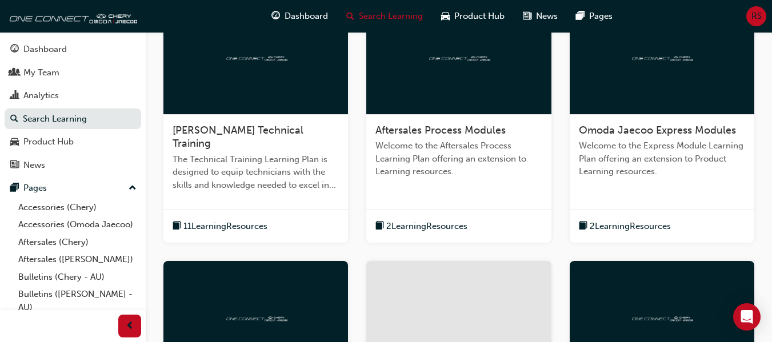
scroll to position [286, 0]
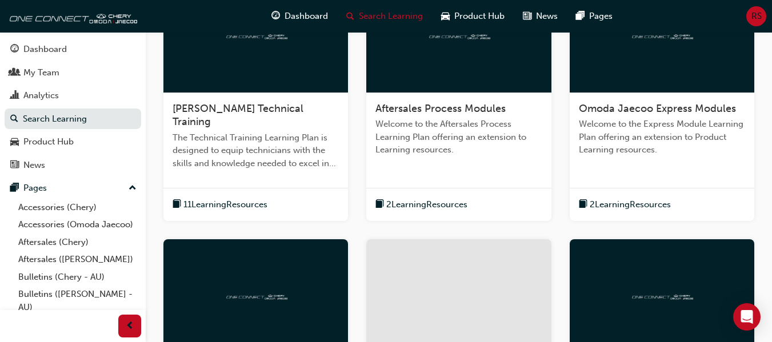
click at [616, 198] on span "2 Learning Resources" at bounding box center [629, 204] width 81 height 13
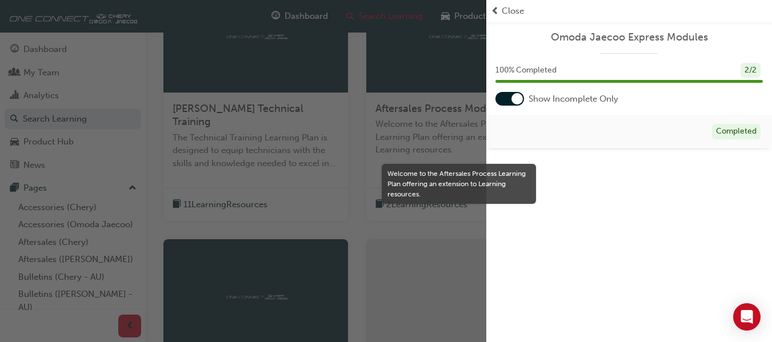
click at [493, 10] on span "prev-icon" at bounding box center [495, 11] width 9 height 13
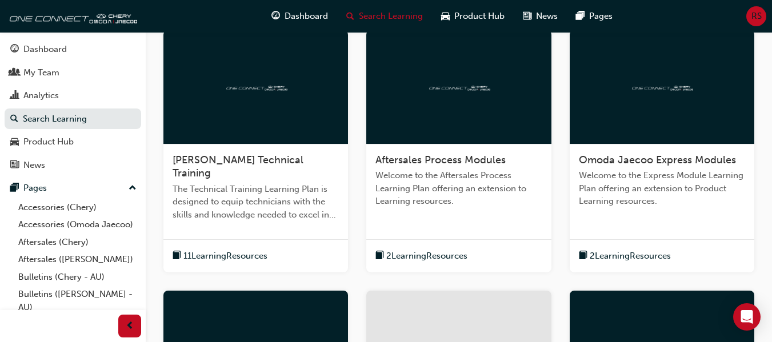
scroll to position [57, 0]
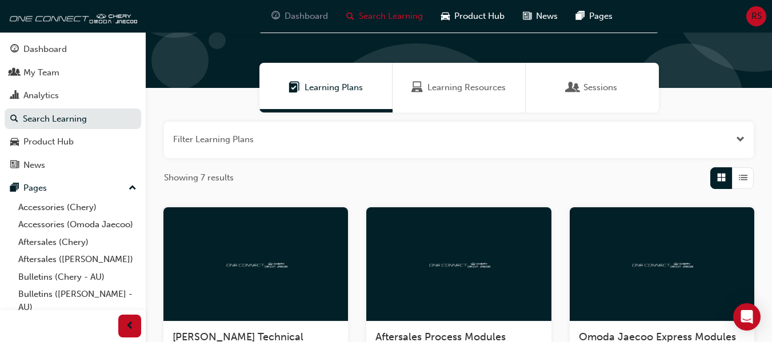
click at [308, 13] on span "Dashboard" at bounding box center [305, 16] width 43 height 13
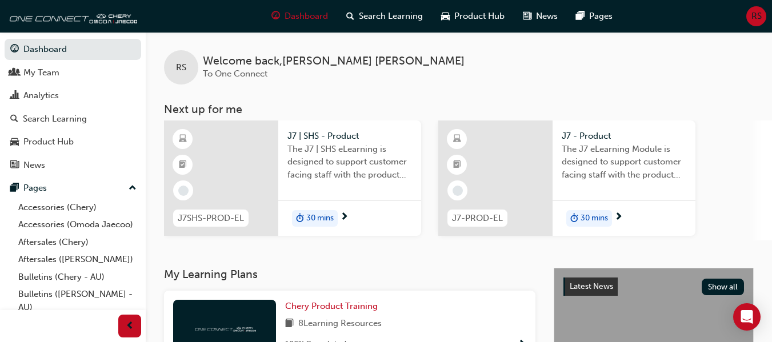
click at [319, 215] on span "30 mins" at bounding box center [319, 218] width 27 height 13
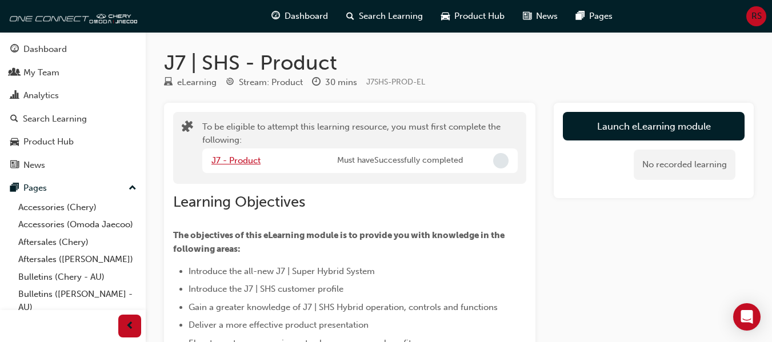
click at [247, 160] on link "J7 - Product" at bounding box center [235, 160] width 49 height 10
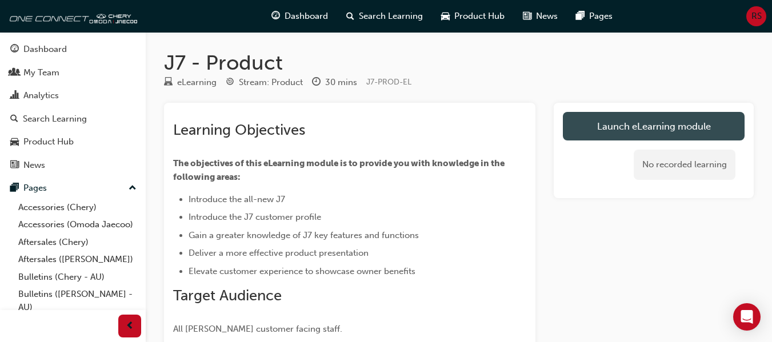
click at [608, 127] on link "Launch eLearning module" at bounding box center [654, 126] width 182 height 29
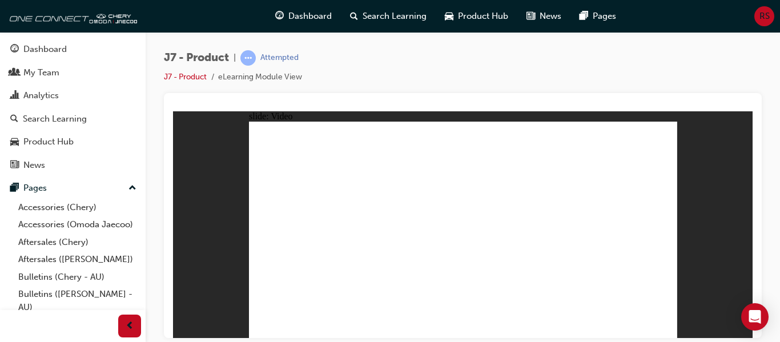
click at [302, 15] on span "Dashboard" at bounding box center [309, 16] width 43 height 13
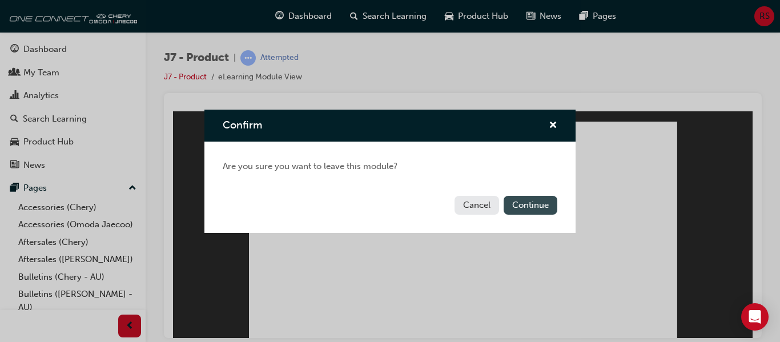
click at [513, 206] on button "Continue" at bounding box center [531, 205] width 54 height 19
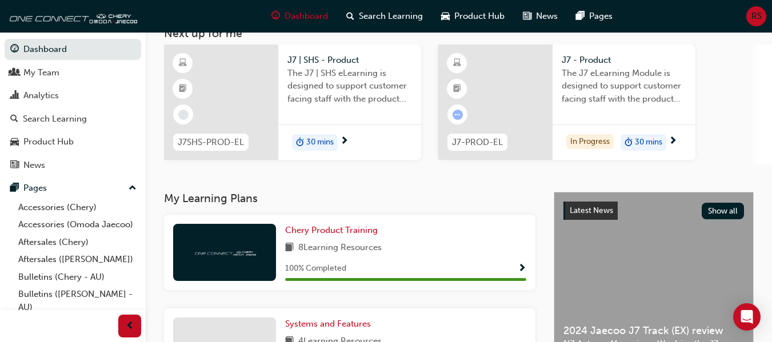
scroll to position [27, 0]
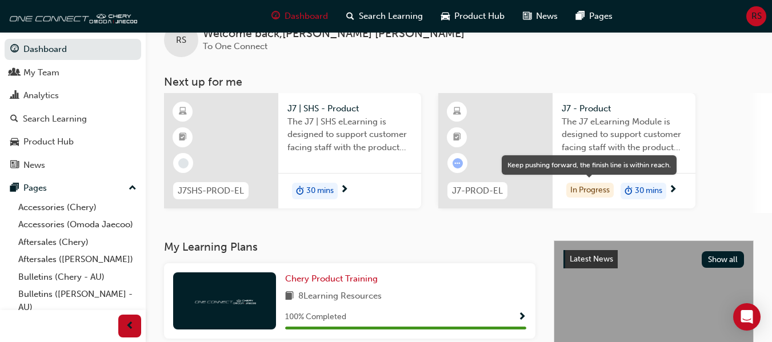
click at [569, 188] on div "In Progress" at bounding box center [589, 190] width 47 height 15
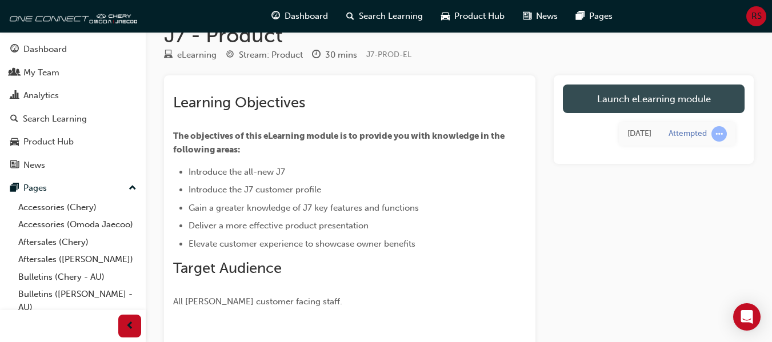
click at [615, 98] on link "Launch eLearning module" at bounding box center [654, 99] width 182 height 29
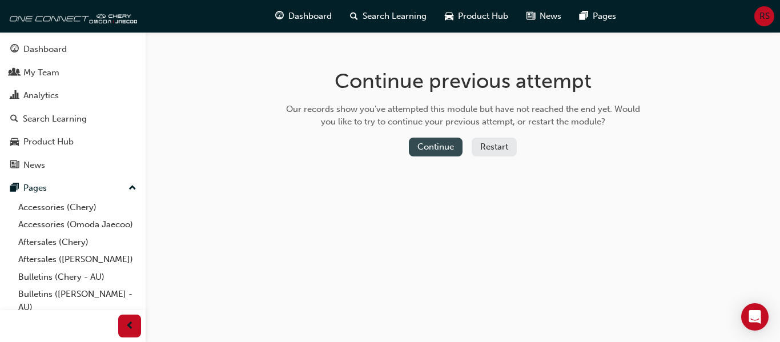
click at [445, 146] on button "Continue" at bounding box center [436, 147] width 54 height 19
